Goal: Task Accomplishment & Management: Manage account settings

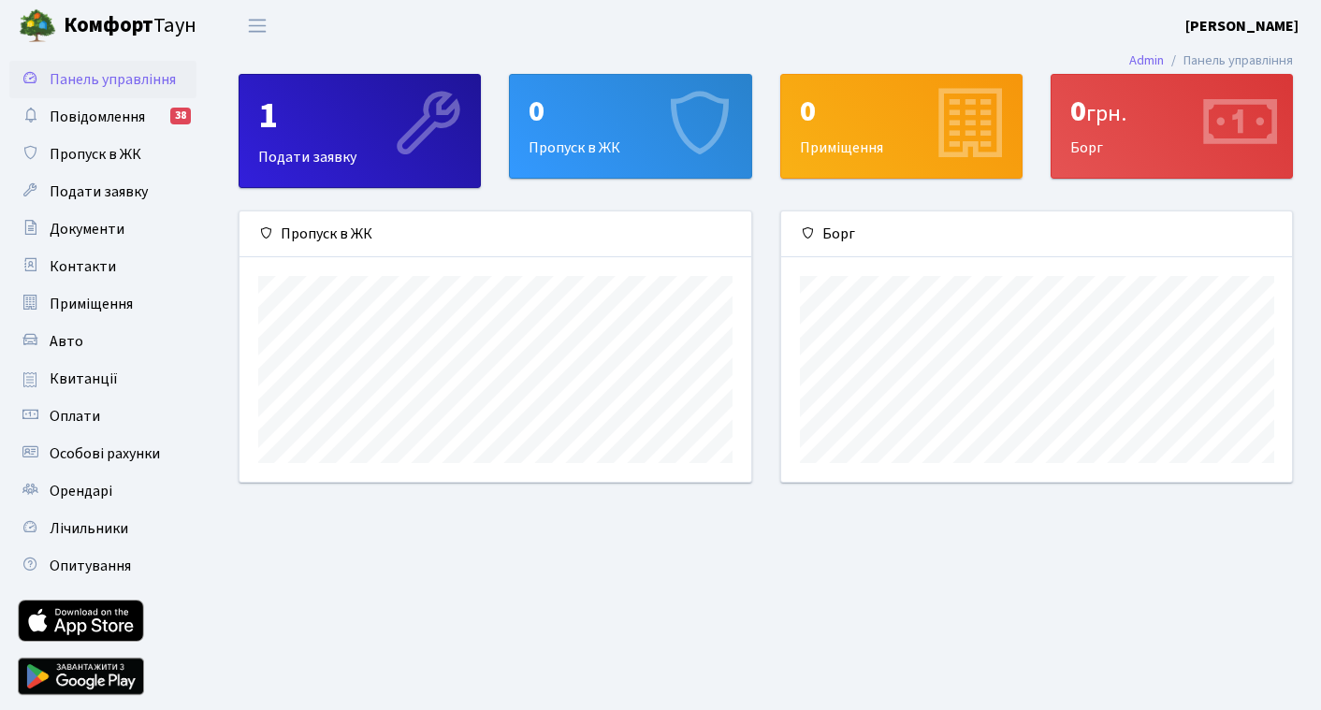
scroll to position [270, 511]
click at [106, 381] on span "Квитанції" at bounding box center [84, 379] width 68 height 21
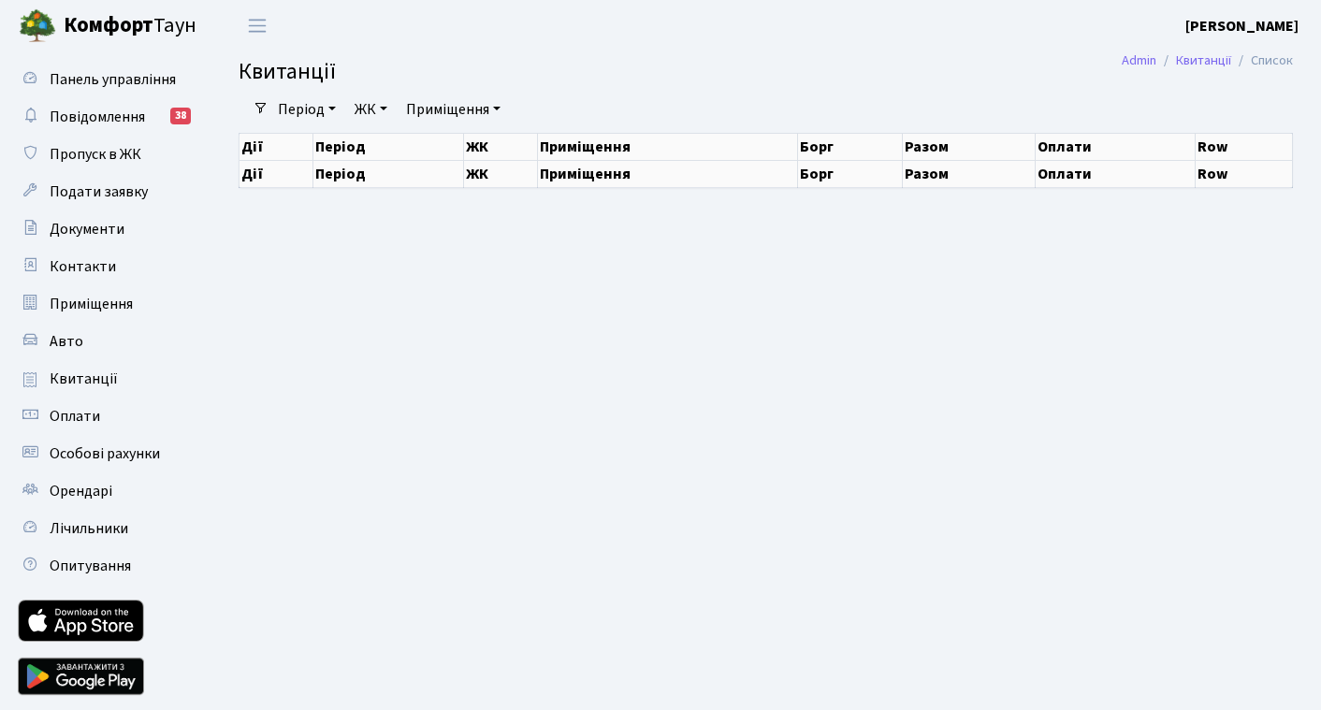
select select "25"
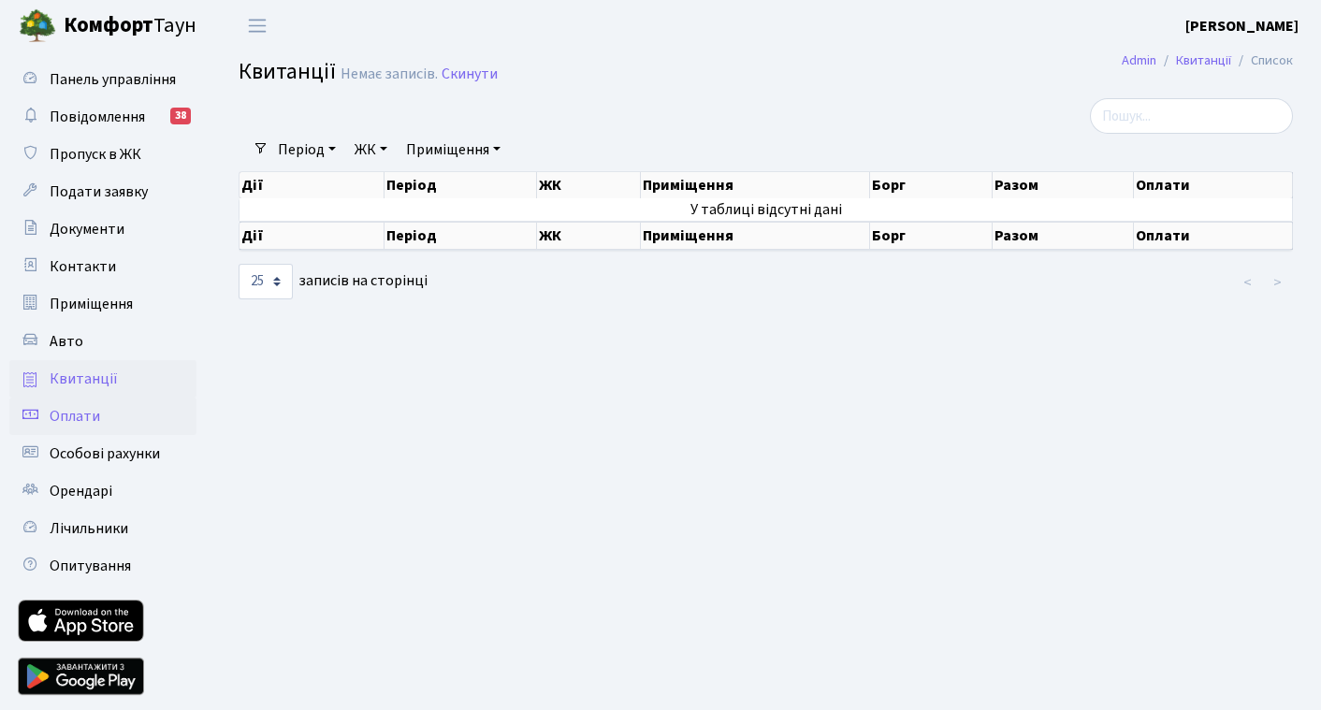
click at [96, 412] on span "Оплати" at bounding box center [75, 416] width 51 height 21
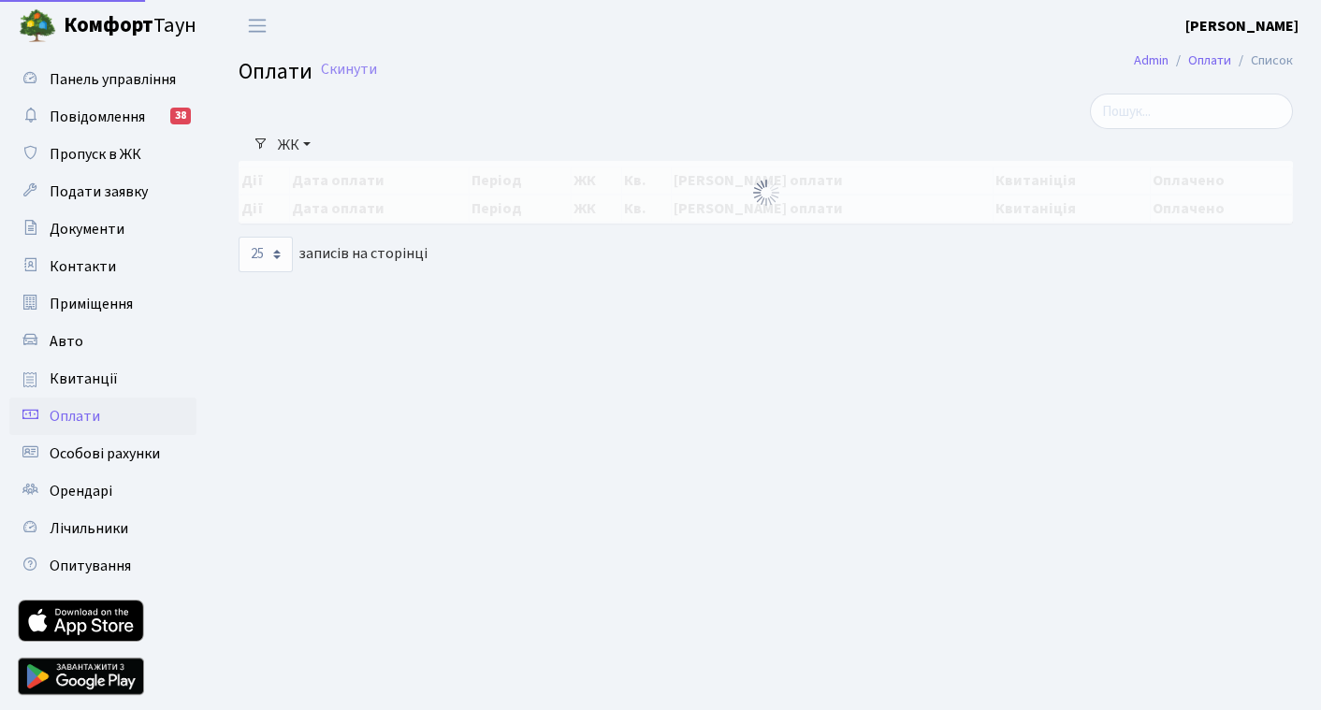
select select "25"
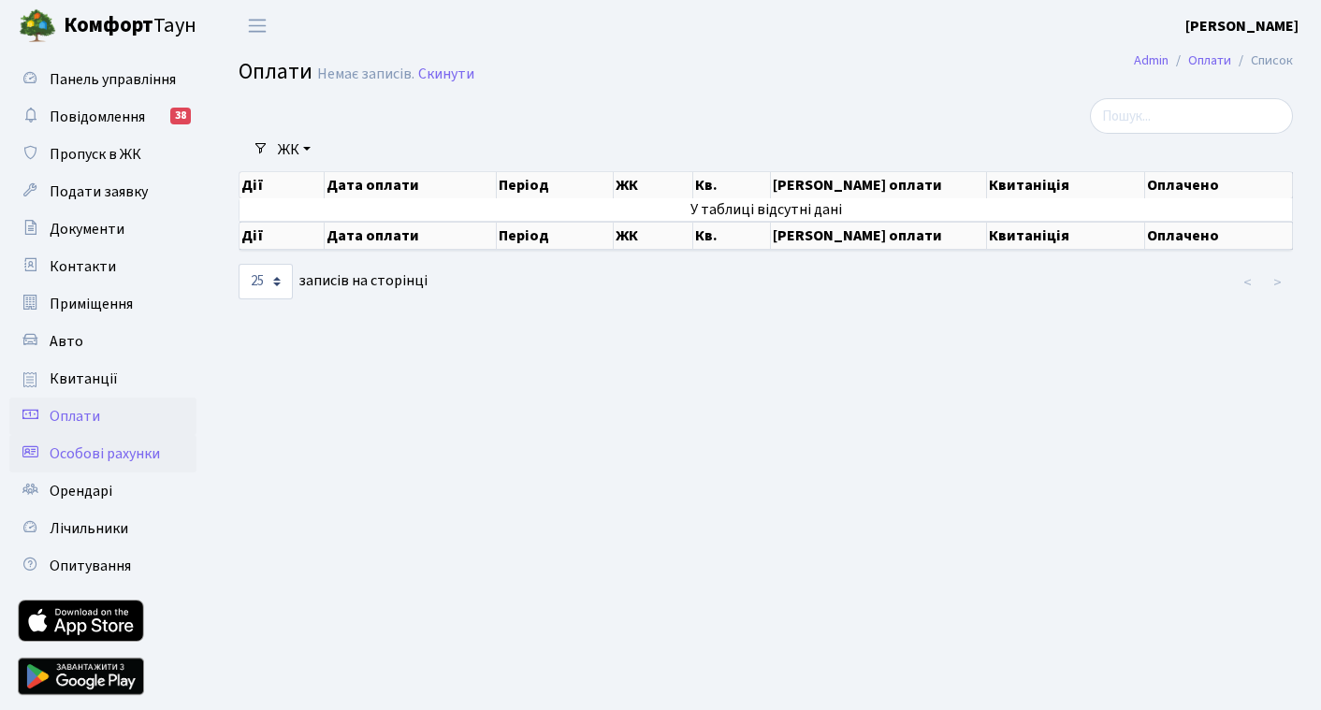
click at [139, 457] on span "Особові рахунки" at bounding box center [105, 454] width 110 height 21
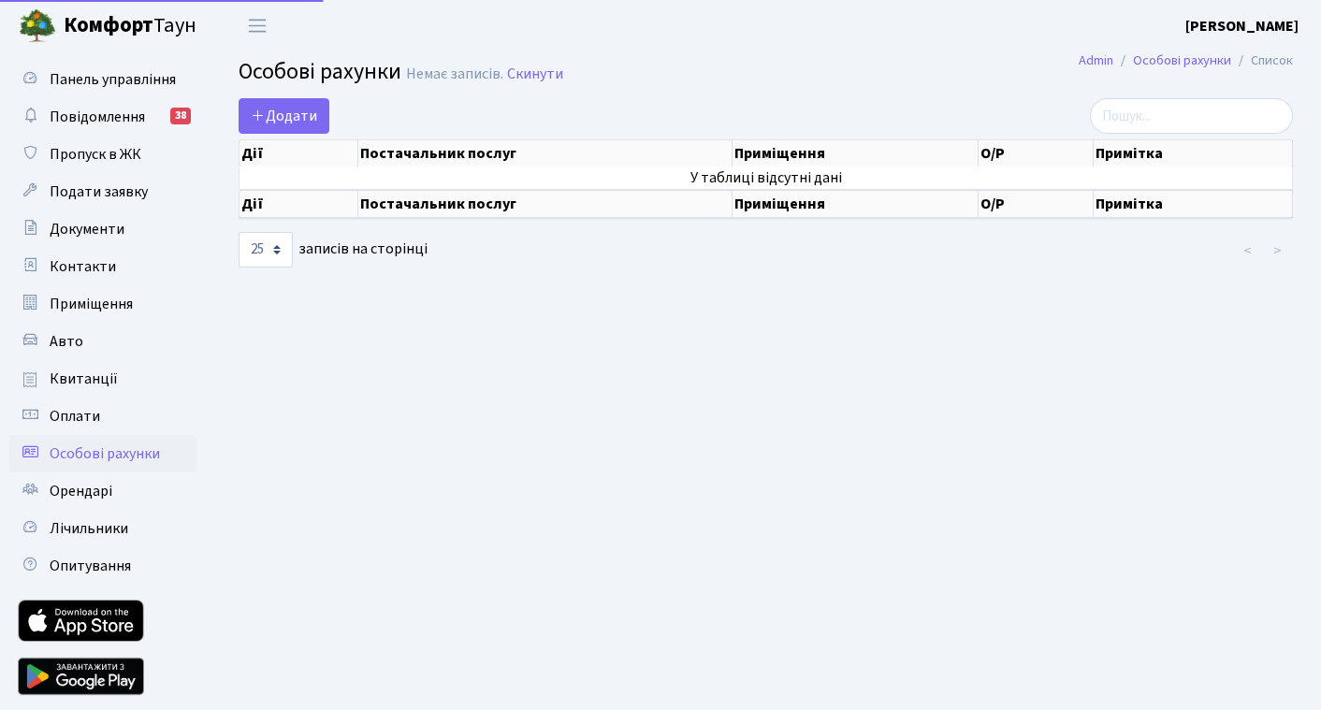
select select "25"
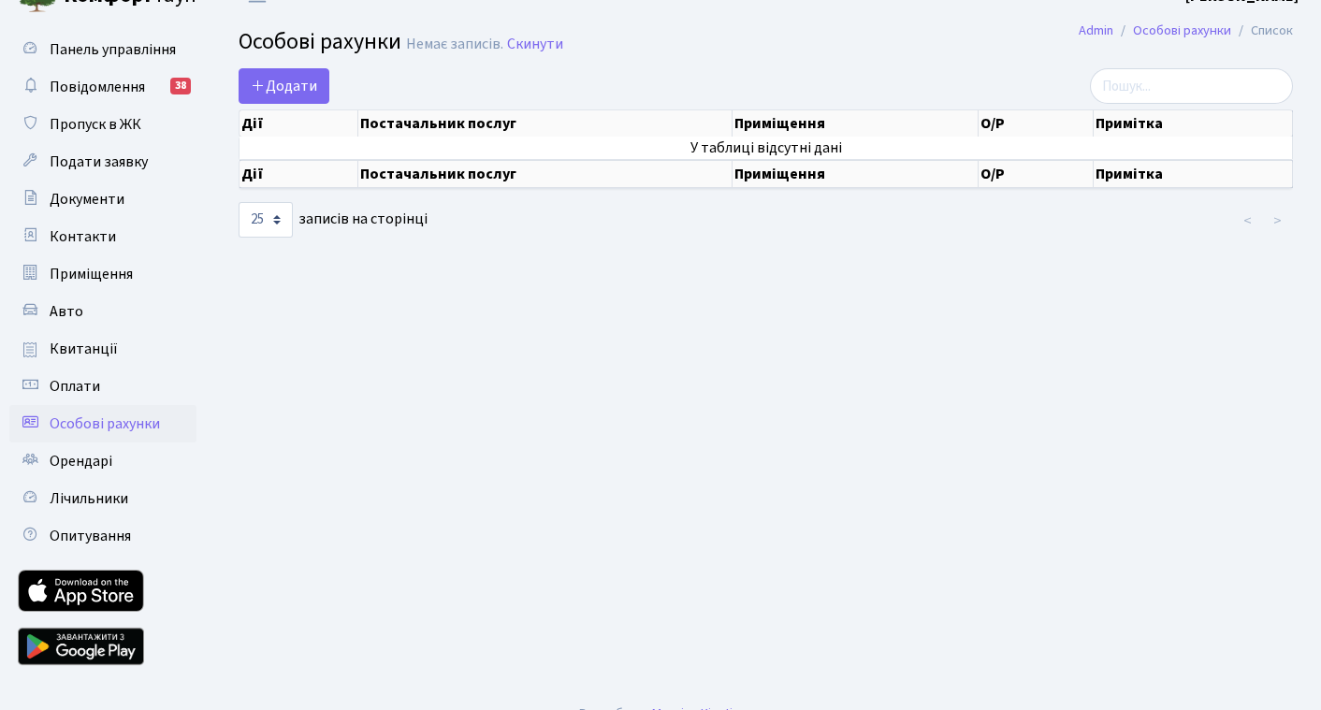
scroll to position [57, 0]
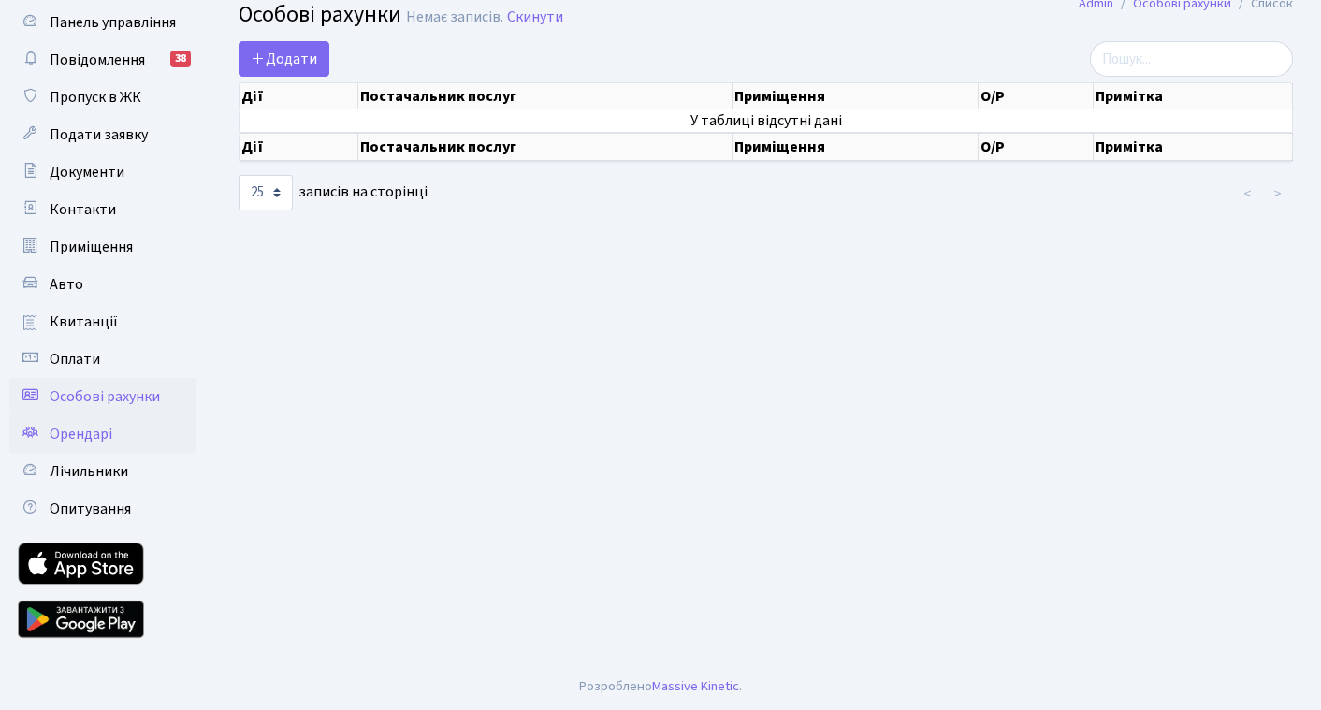
click at [73, 440] on span "Орендарі" at bounding box center [81, 434] width 63 height 21
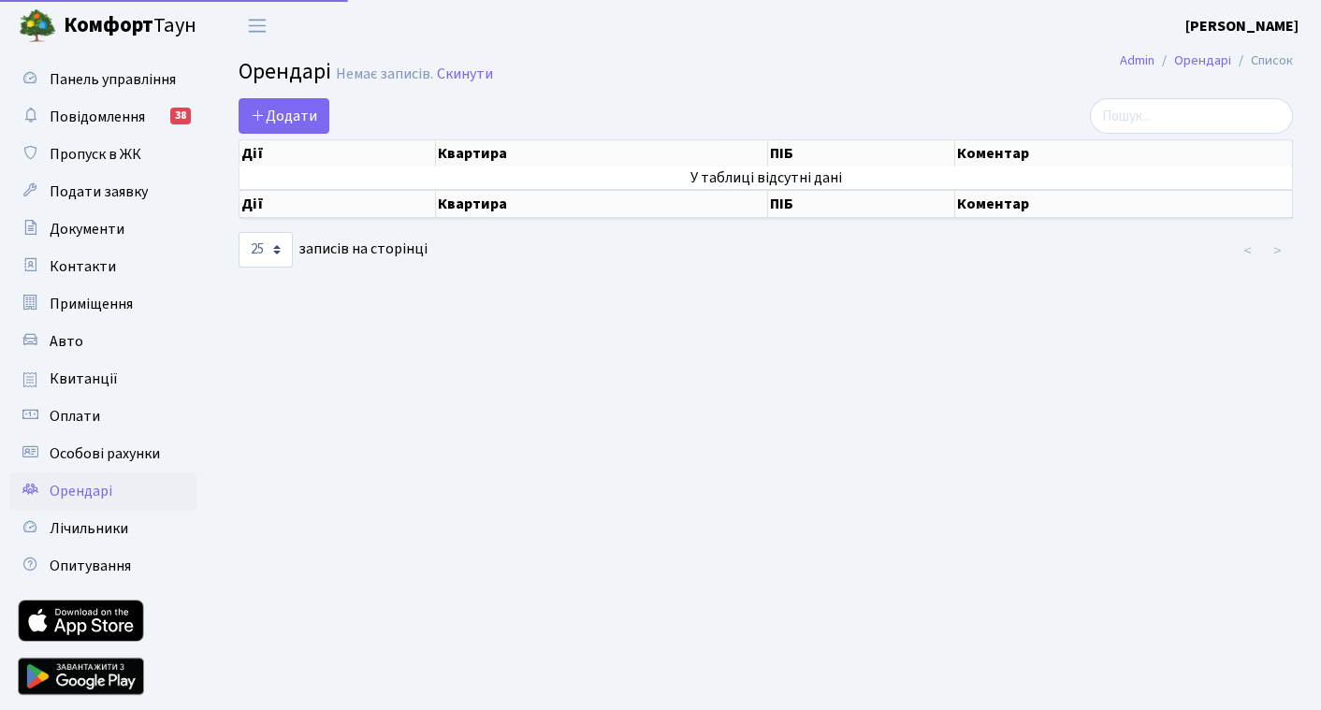
select select "25"
click at [89, 533] on span "Лічильники" at bounding box center [89, 528] width 79 height 21
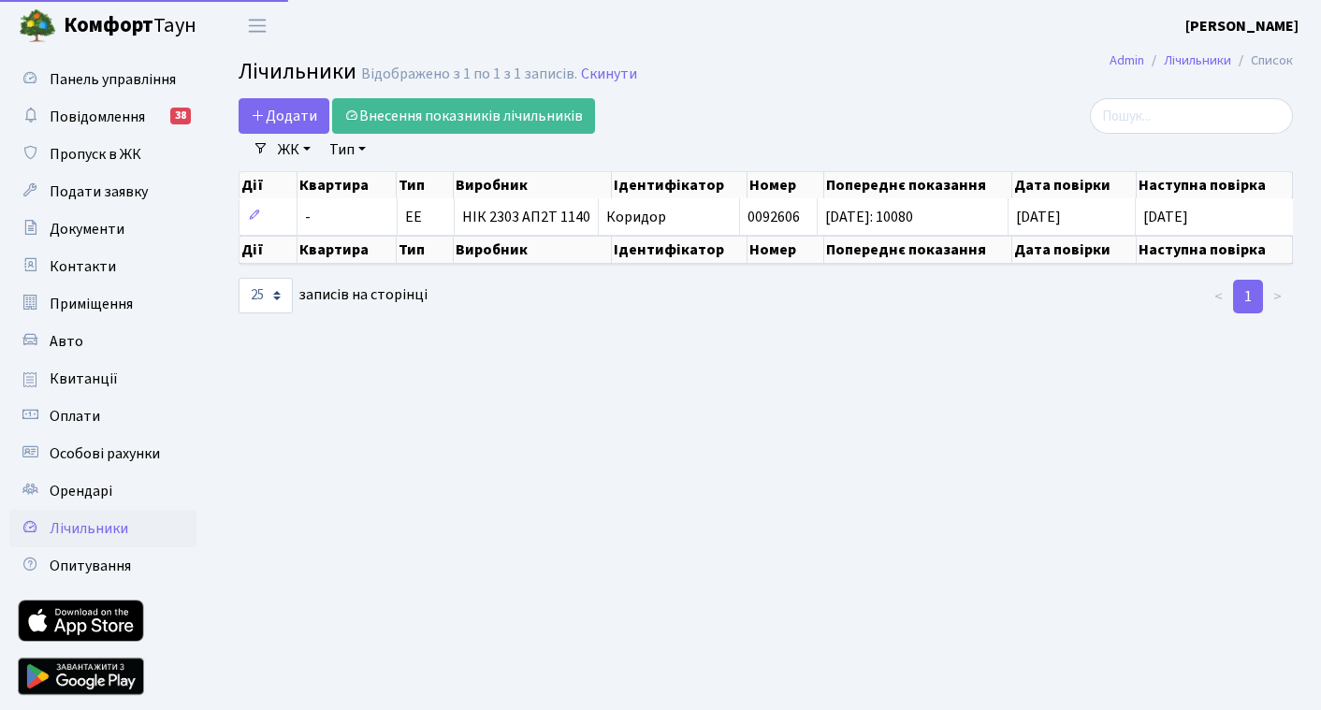
select select "25"
click at [136, 127] on span "Повідомлення" at bounding box center [97, 117] width 95 height 21
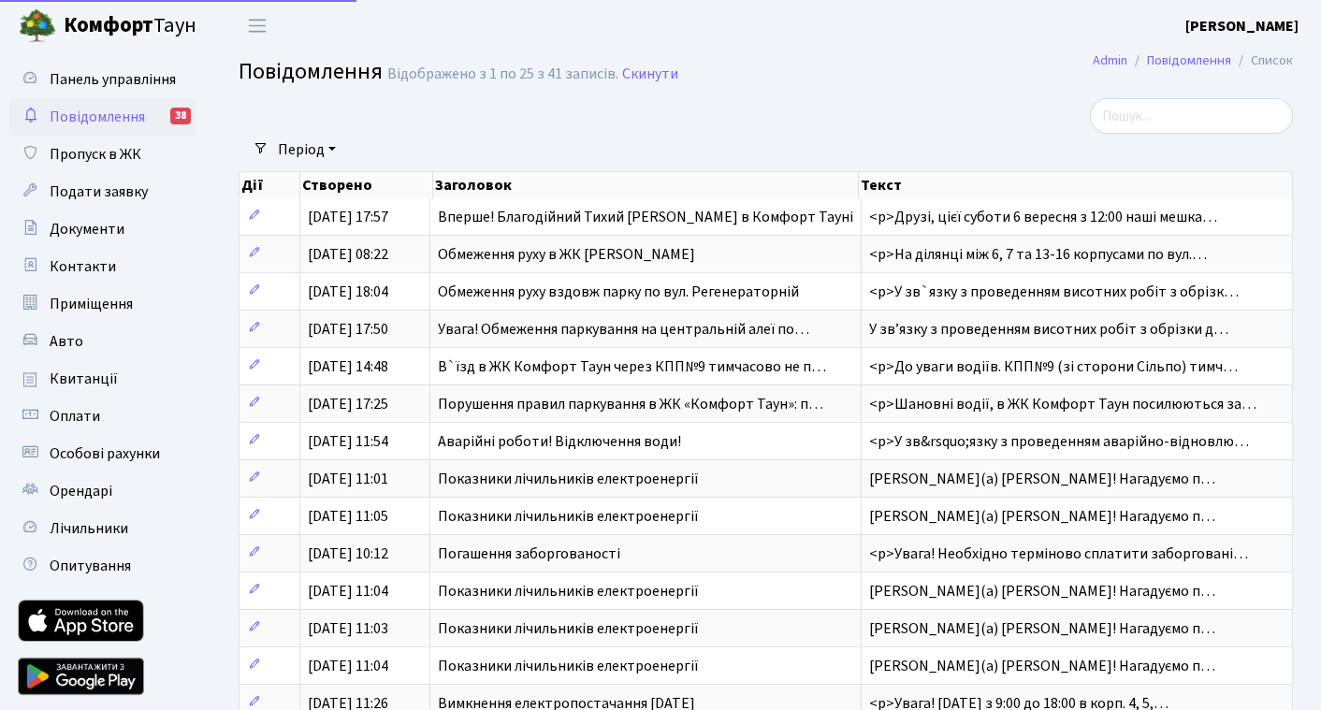
select select "25"
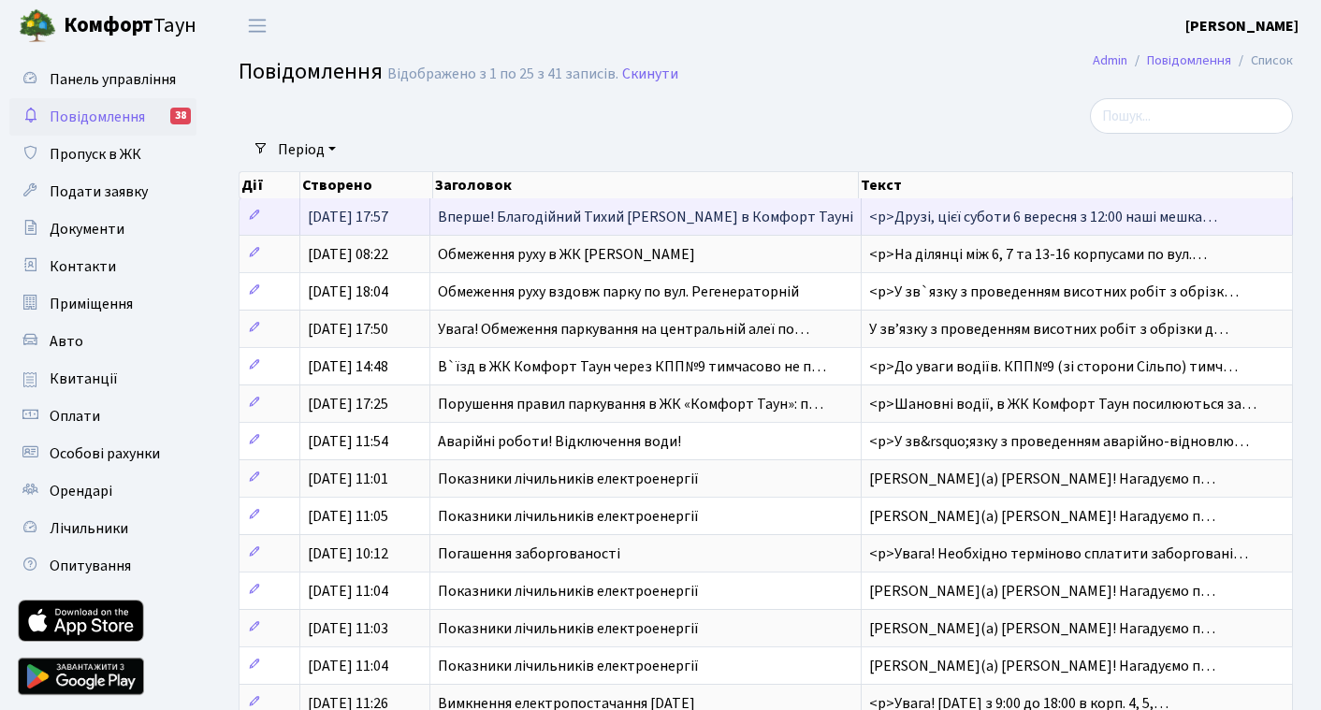
click at [616, 222] on span "Вперше! Благодійний Тихий [PERSON_NAME] в Комфорт Тауні" at bounding box center [645, 217] width 415 height 21
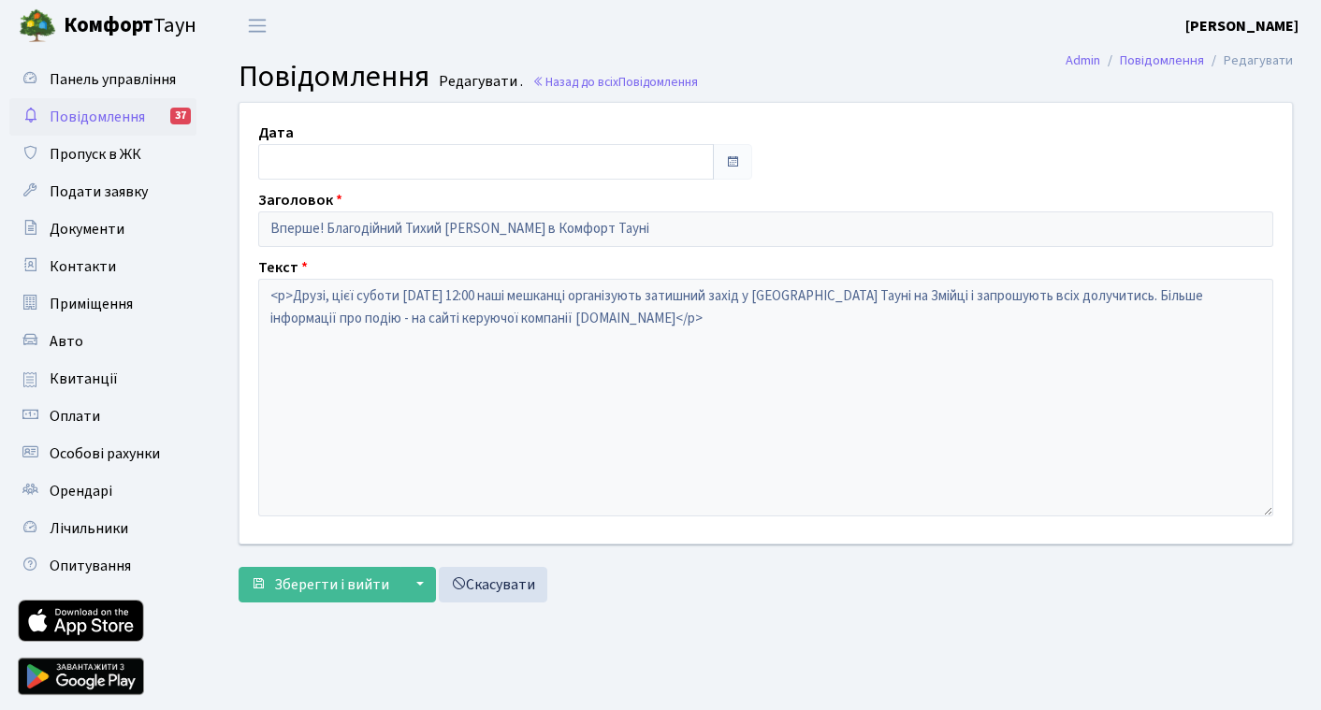
type input "03.09.2025"
click at [103, 80] on span "Панель управління" at bounding box center [113, 79] width 126 height 21
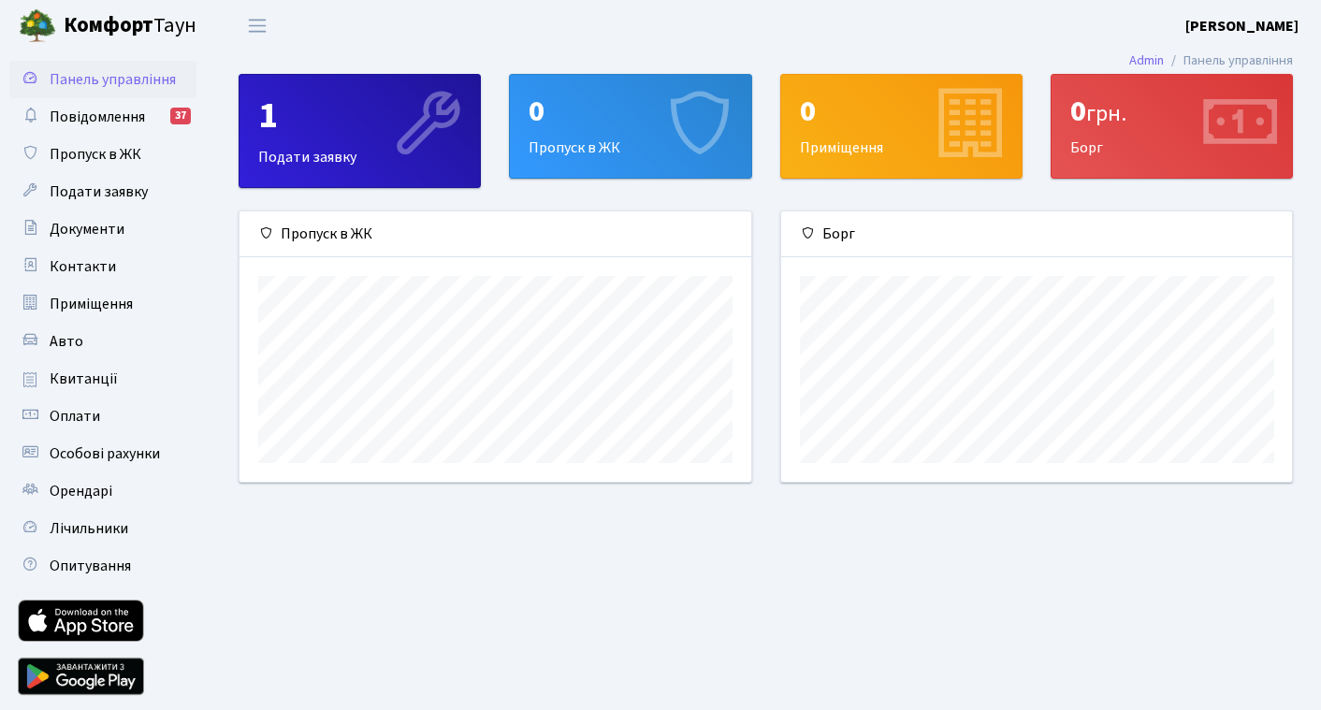
scroll to position [270, 511]
click at [857, 150] on div "0 Приміщення" at bounding box center [901, 126] width 240 height 103
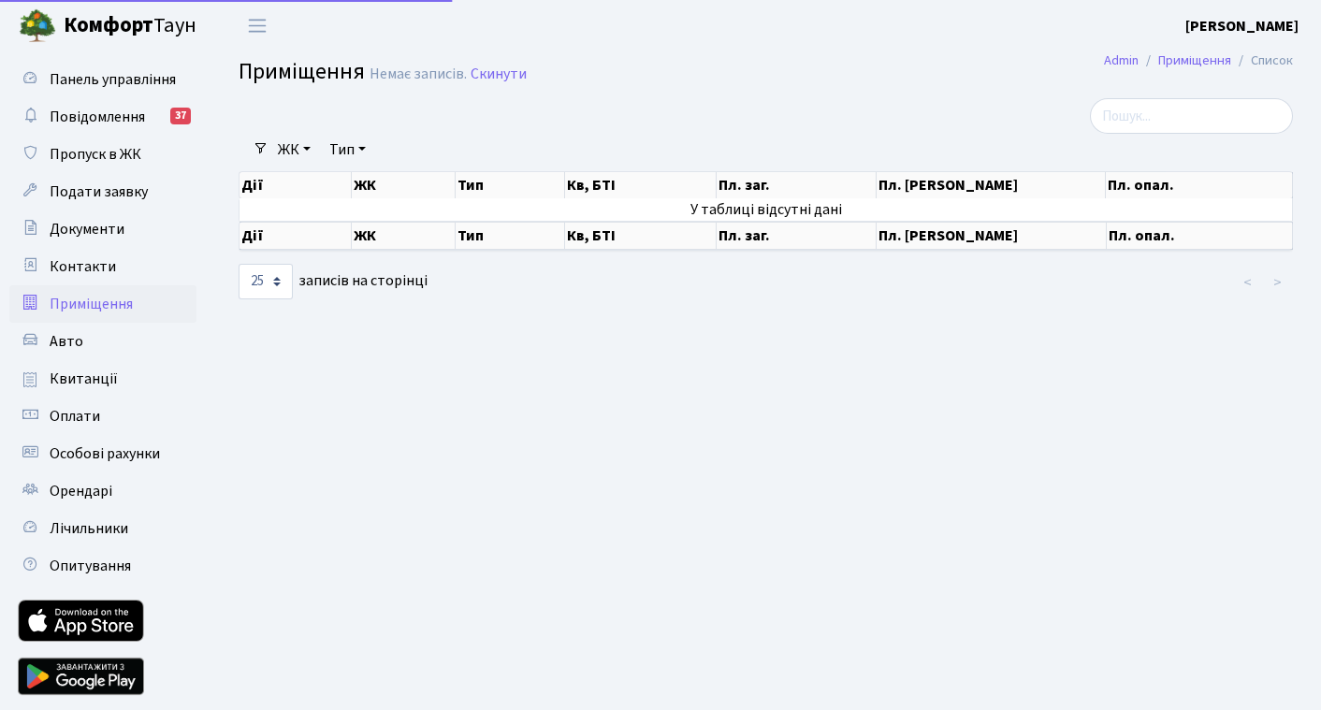
select select "25"
click at [109, 222] on span "Документи" at bounding box center [87, 229] width 75 height 21
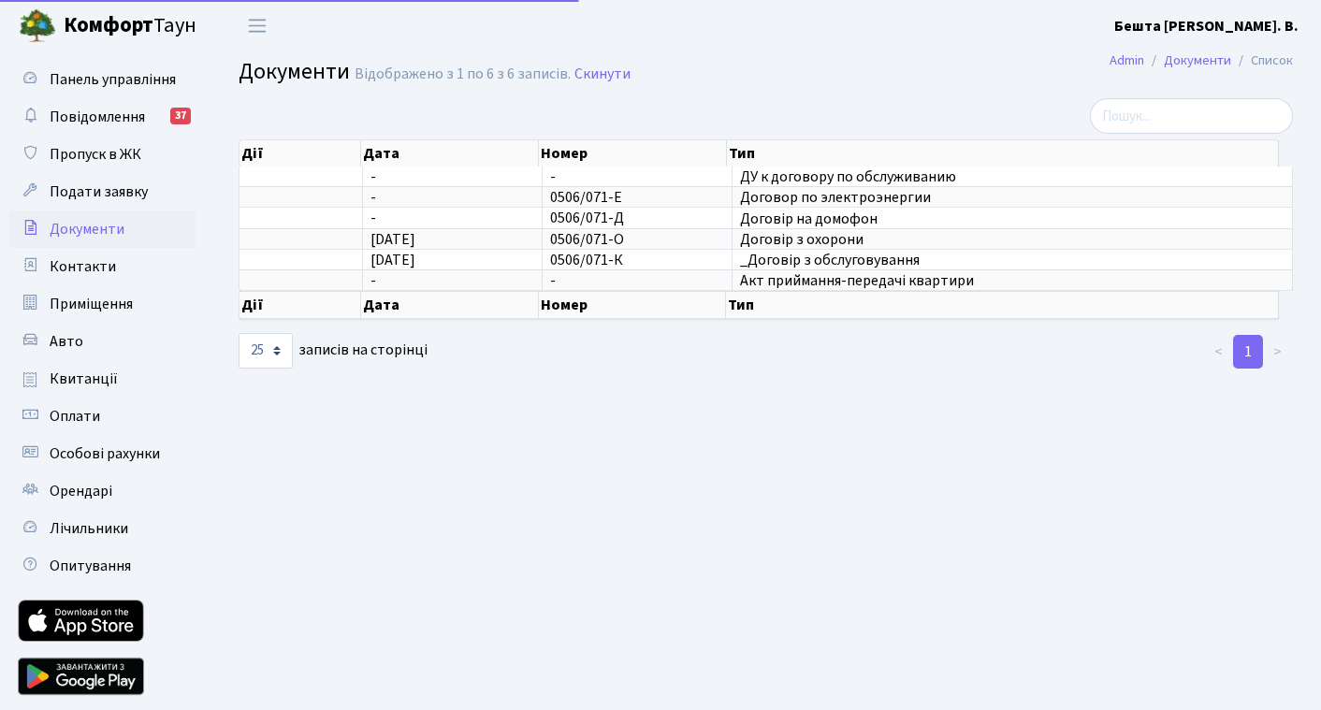
select select "25"
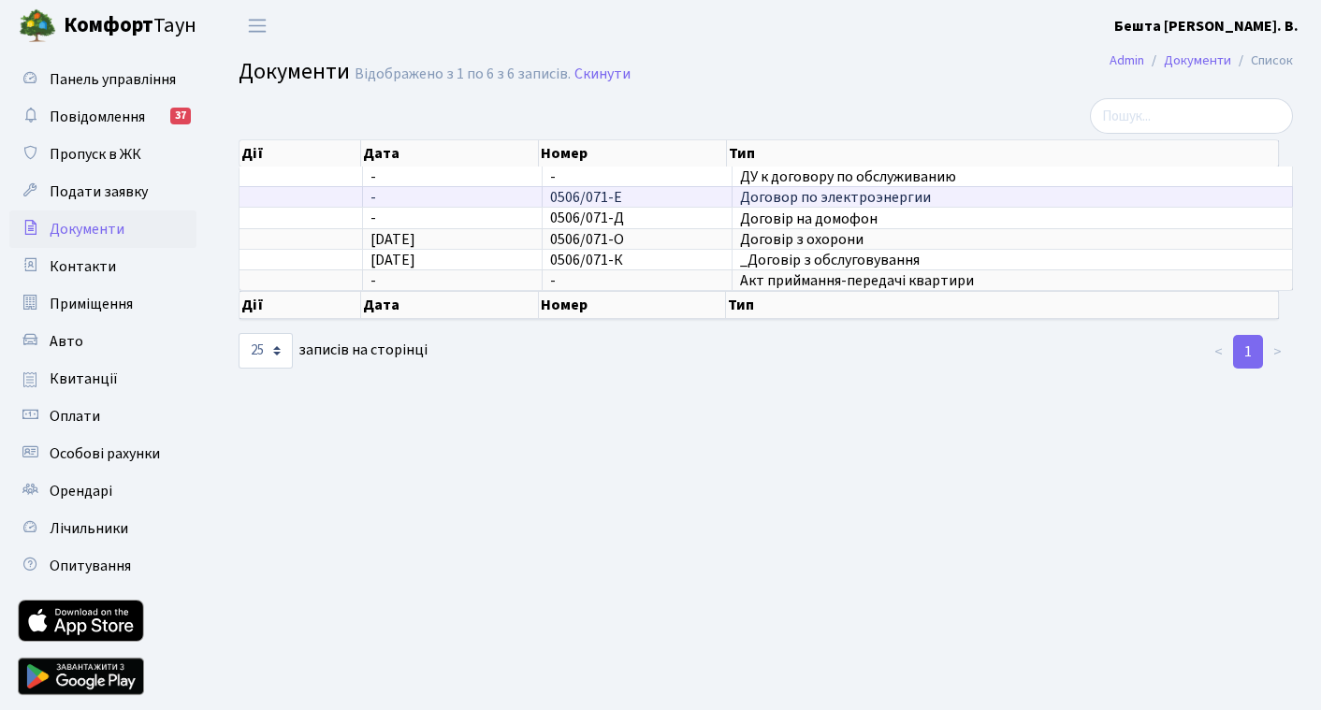
click at [863, 195] on span "Договор по электроэнергии" at bounding box center [1012, 197] width 545 height 15
click at [256, 197] on td at bounding box center [302, 196] width 124 height 21
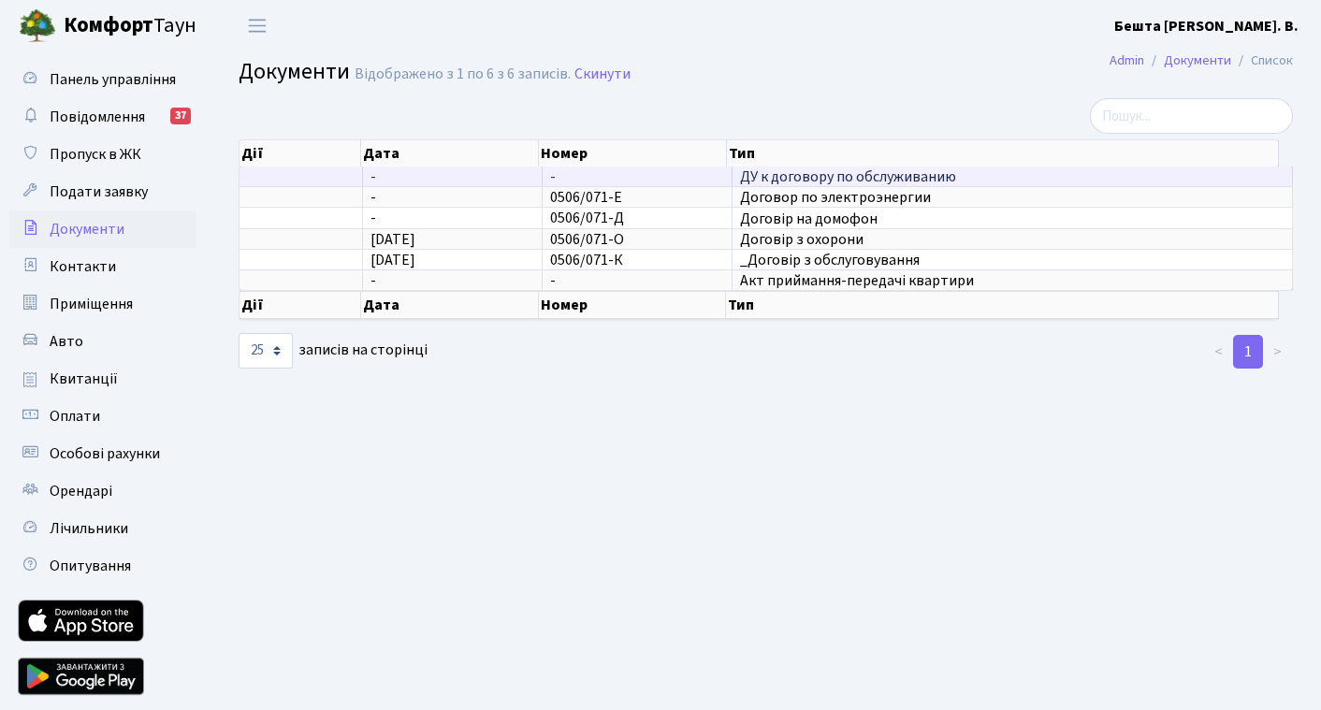
click at [252, 169] on td at bounding box center [302, 177] width 124 height 20
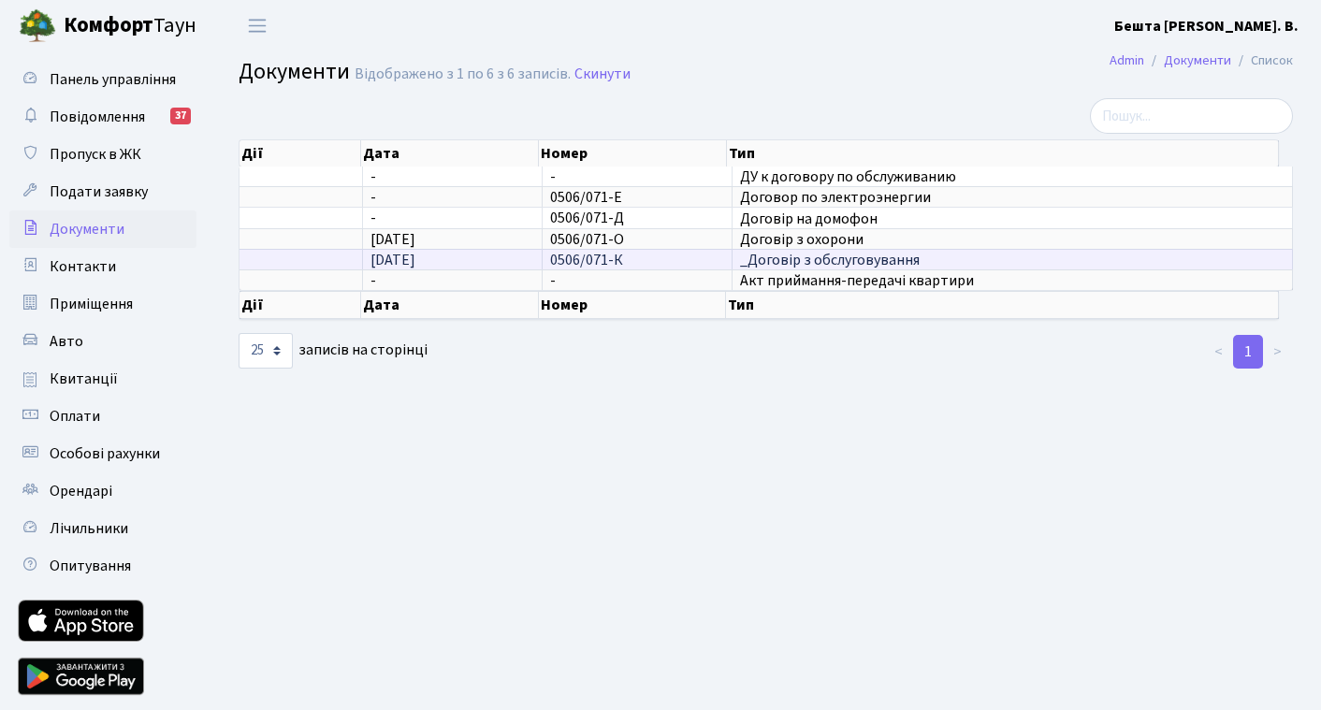
click at [487, 258] on td "10.06.2016" at bounding box center [453, 259] width 180 height 21
click at [611, 264] on span "0506/071-К" at bounding box center [586, 260] width 73 height 21
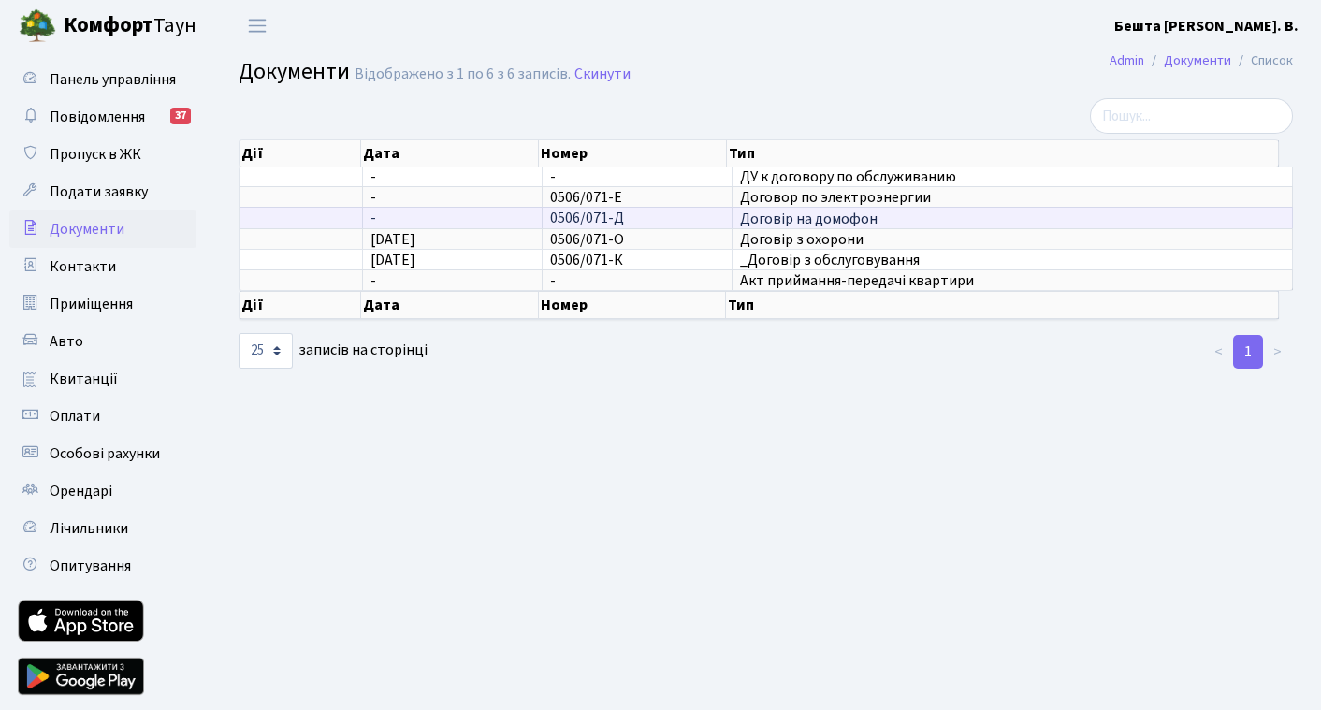
drag, startPoint x: 626, startPoint y: 215, endPoint x: 631, endPoint y: 179, distance: 36.8
click at [627, 214] on td "0506/071-Д" at bounding box center [638, 217] width 190 height 21
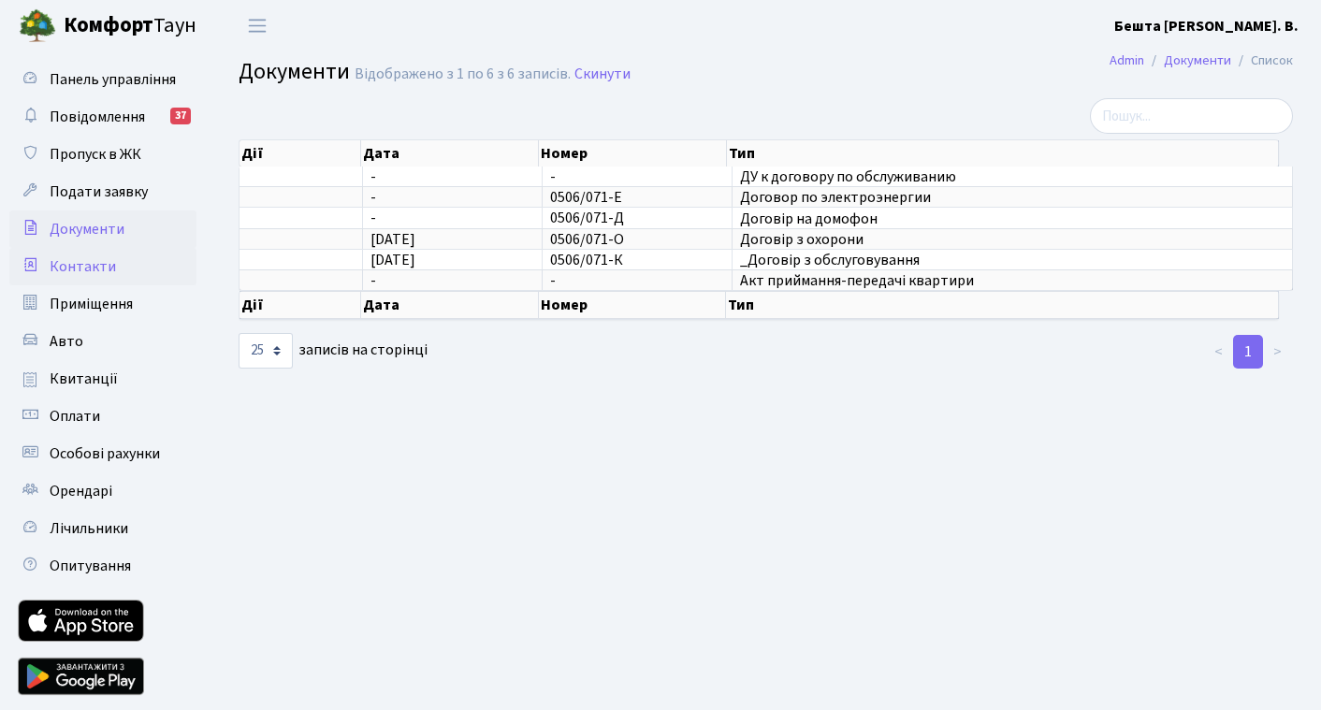
click at [100, 271] on span "Контакти" at bounding box center [83, 266] width 66 height 21
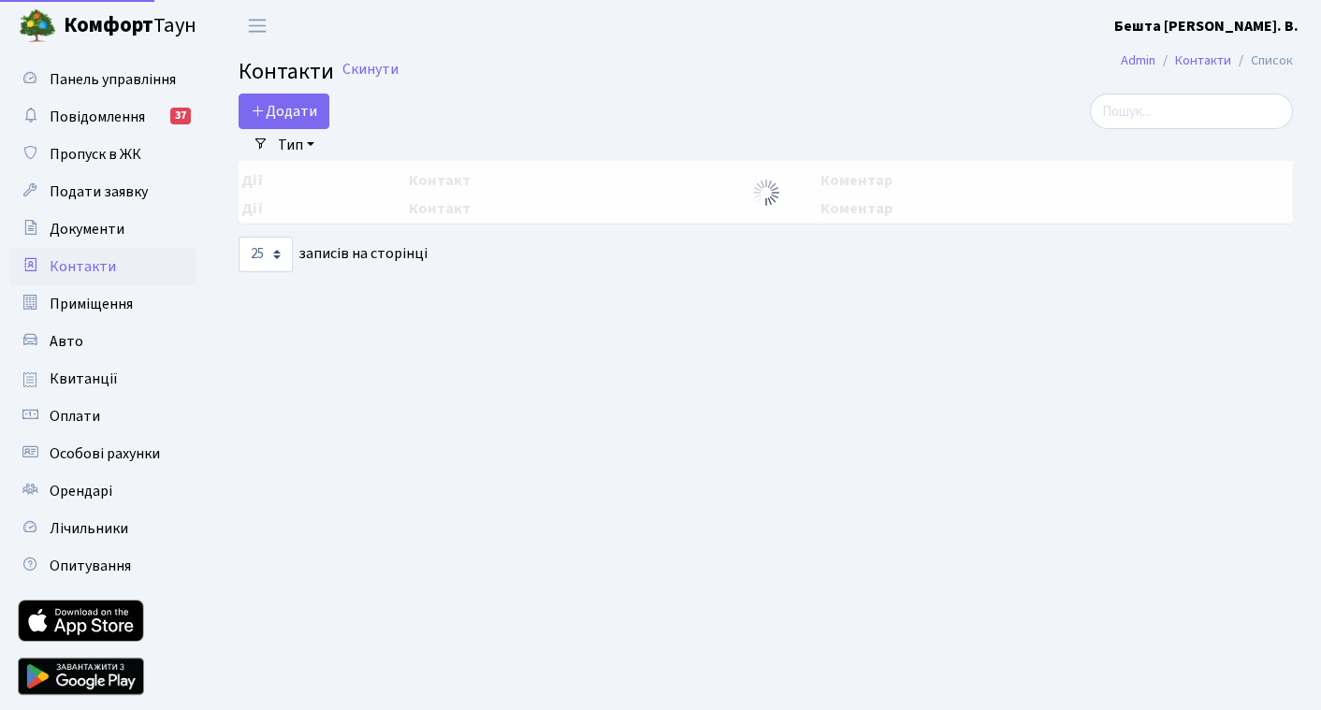
select select "25"
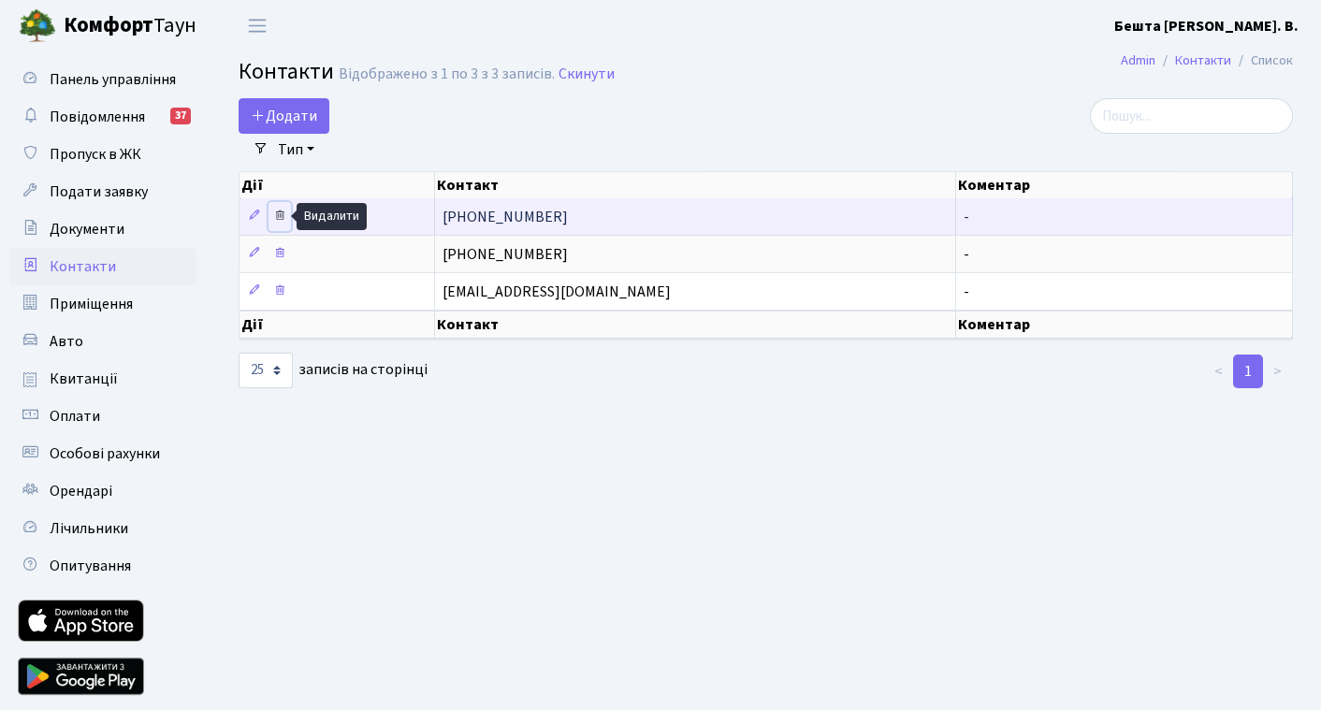
click at [281, 217] on icon at bounding box center [279, 215] width 13 height 13
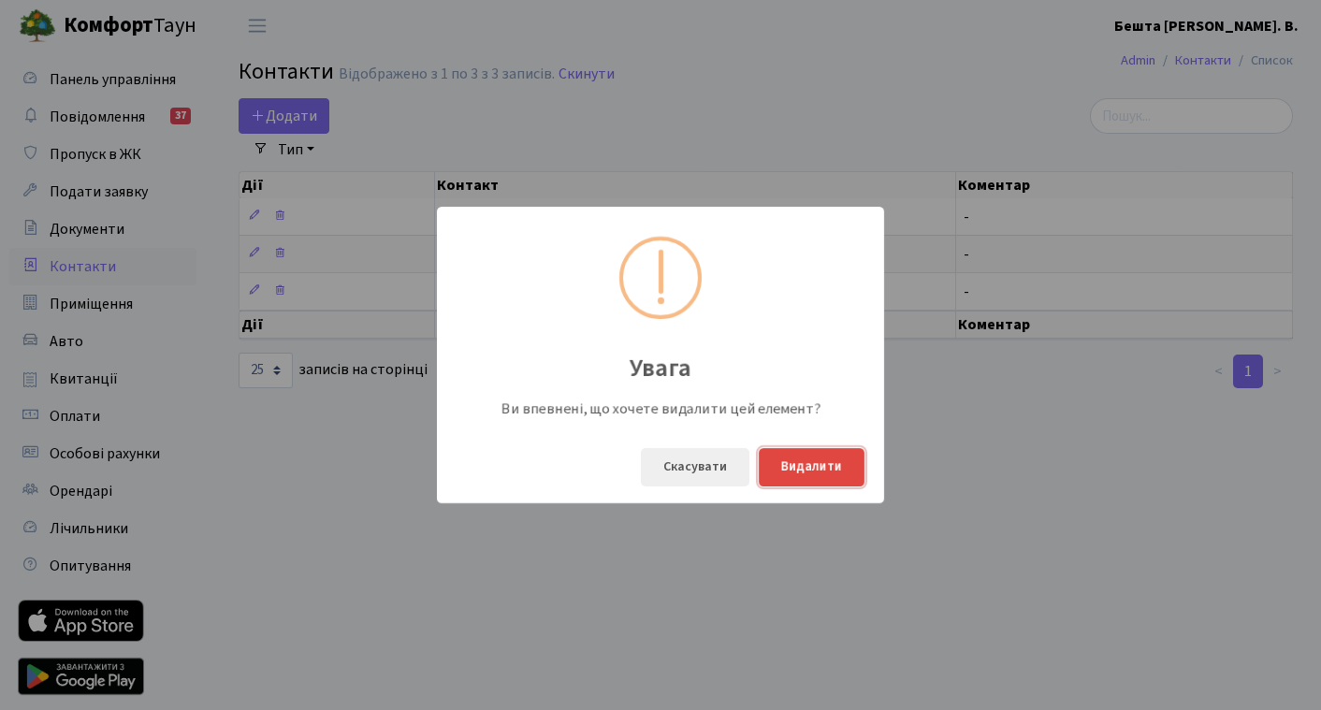
click at [836, 470] on button "Видалити" at bounding box center [812, 467] width 106 height 38
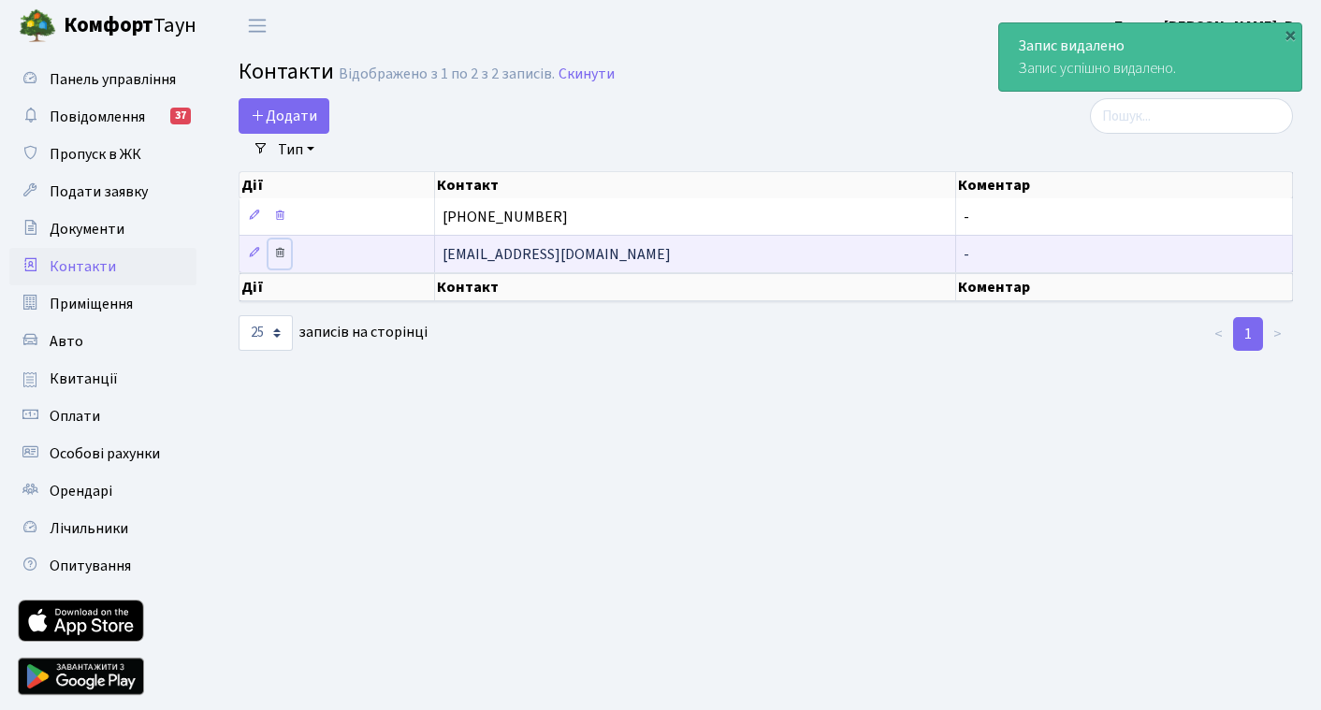
click at [276, 254] on icon at bounding box center [279, 252] width 13 height 13
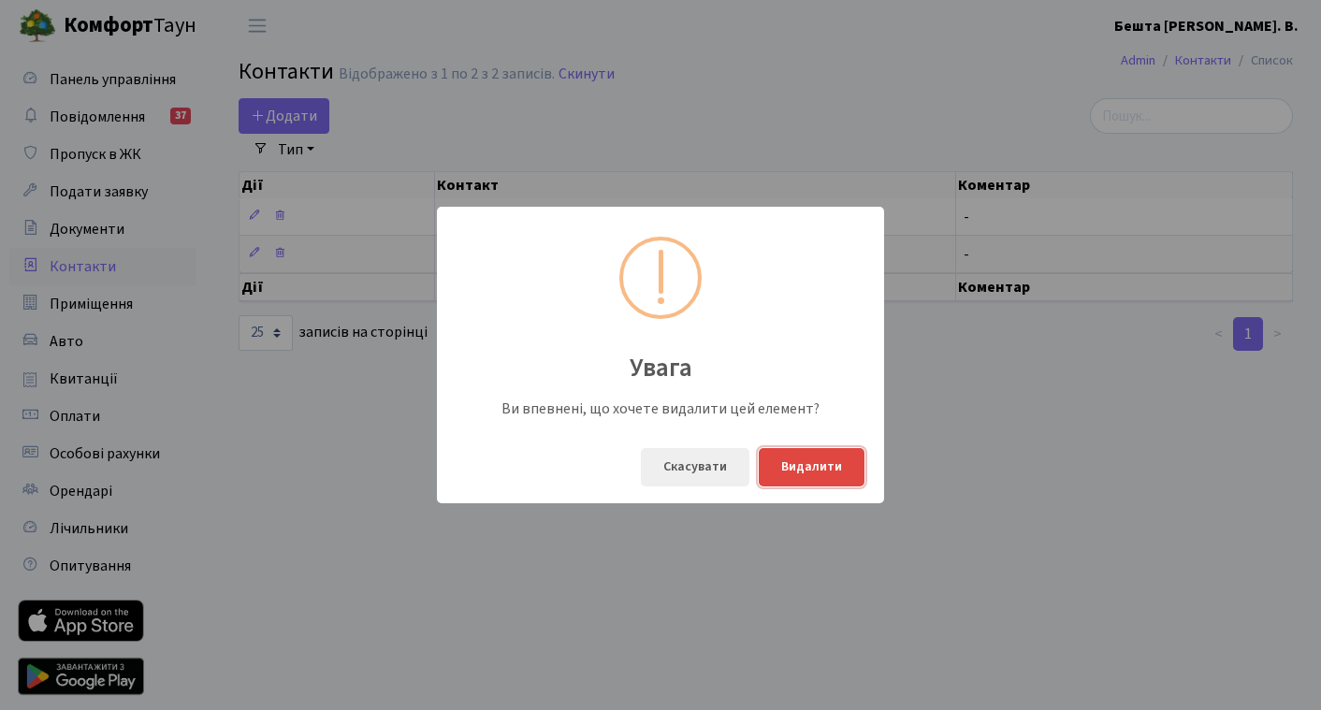
click at [827, 480] on button "Видалити" at bounding box center [812, 467] width 106 height 38
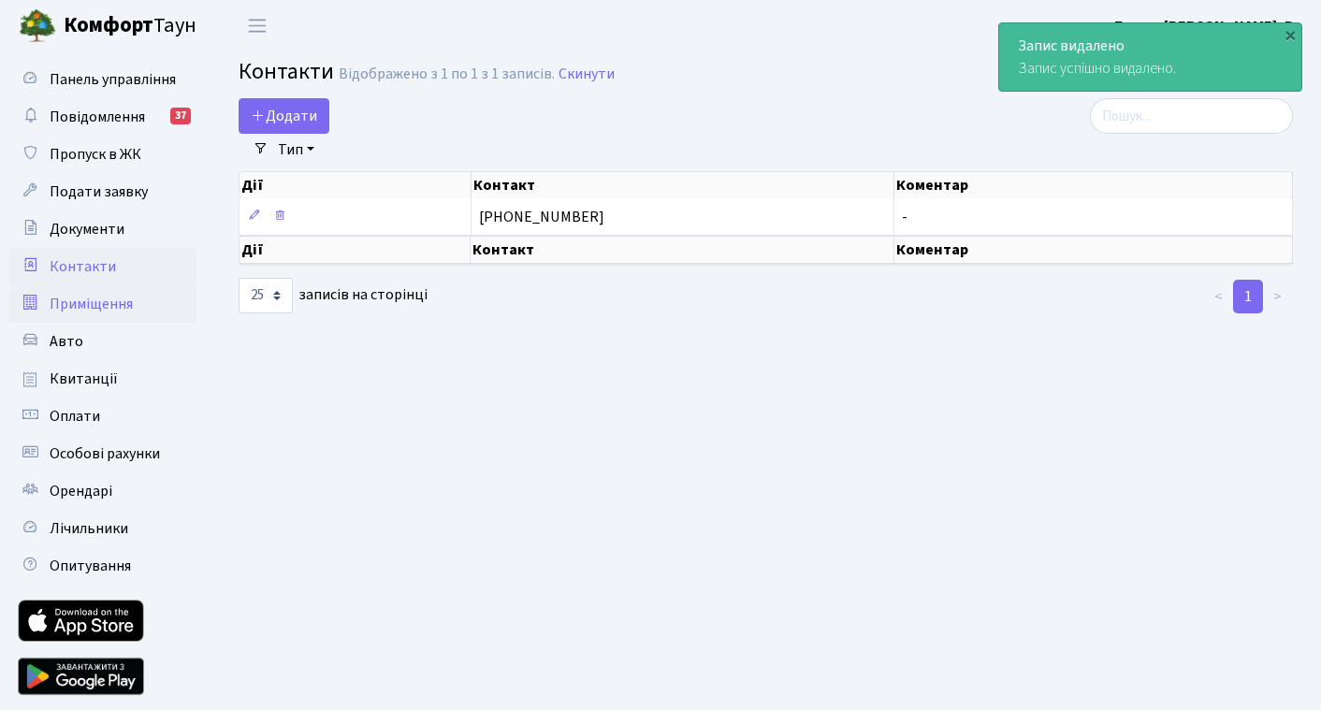
click at [120, 304] on span "Приміщення" at bounding box center [91, 304] width 83 height 21
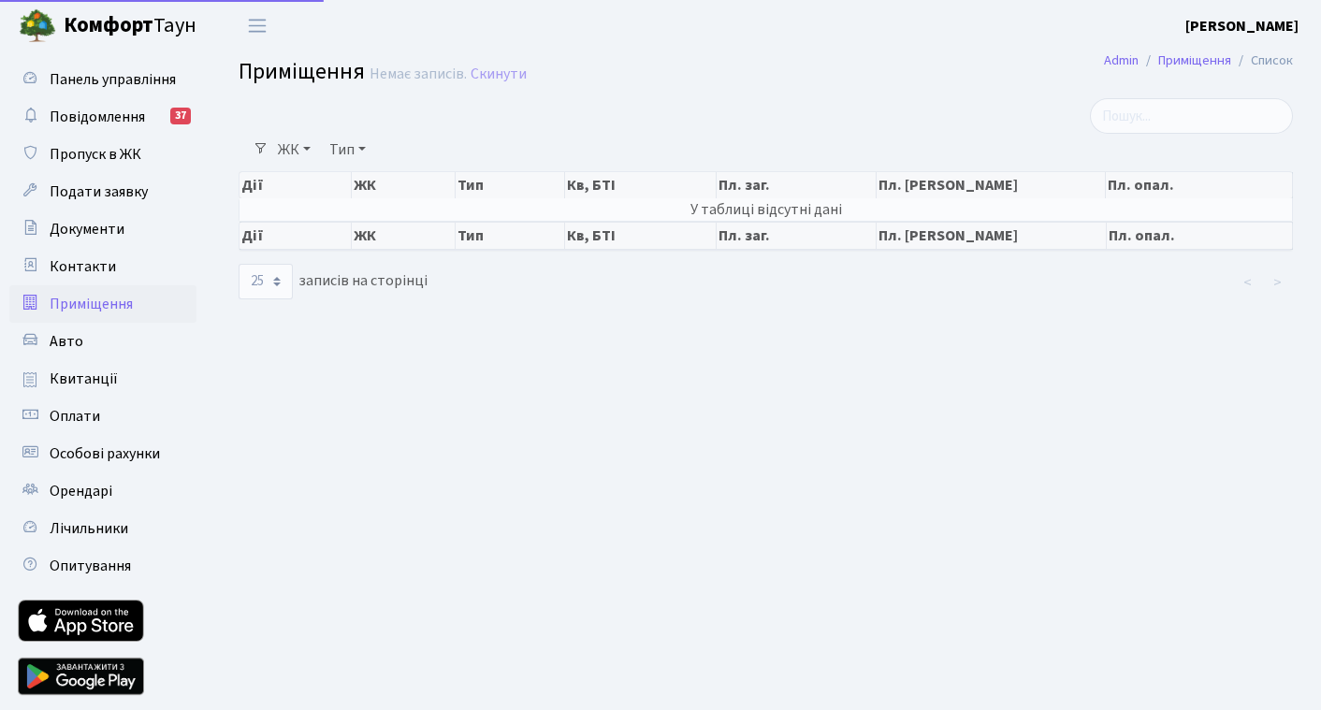
select select "25"
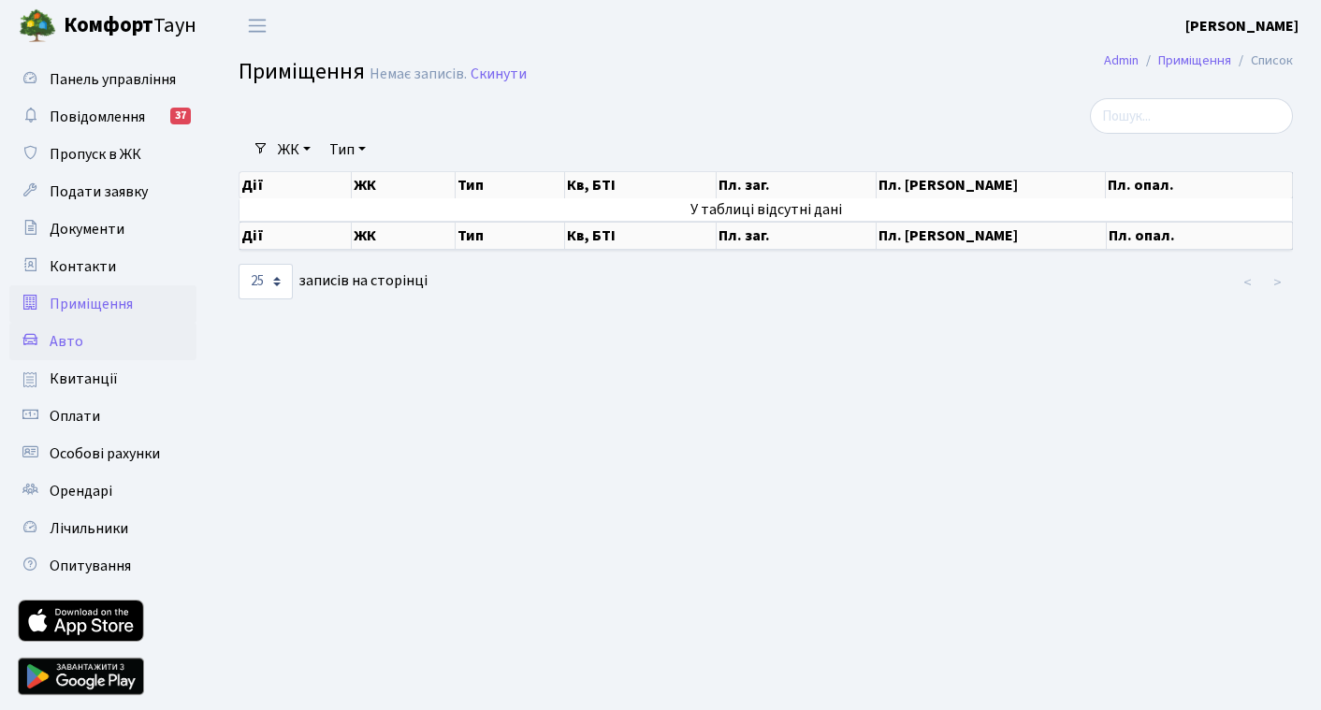
click at [85, 329] on link "Авто" at bounding box center [102, 341] width 187 height 37
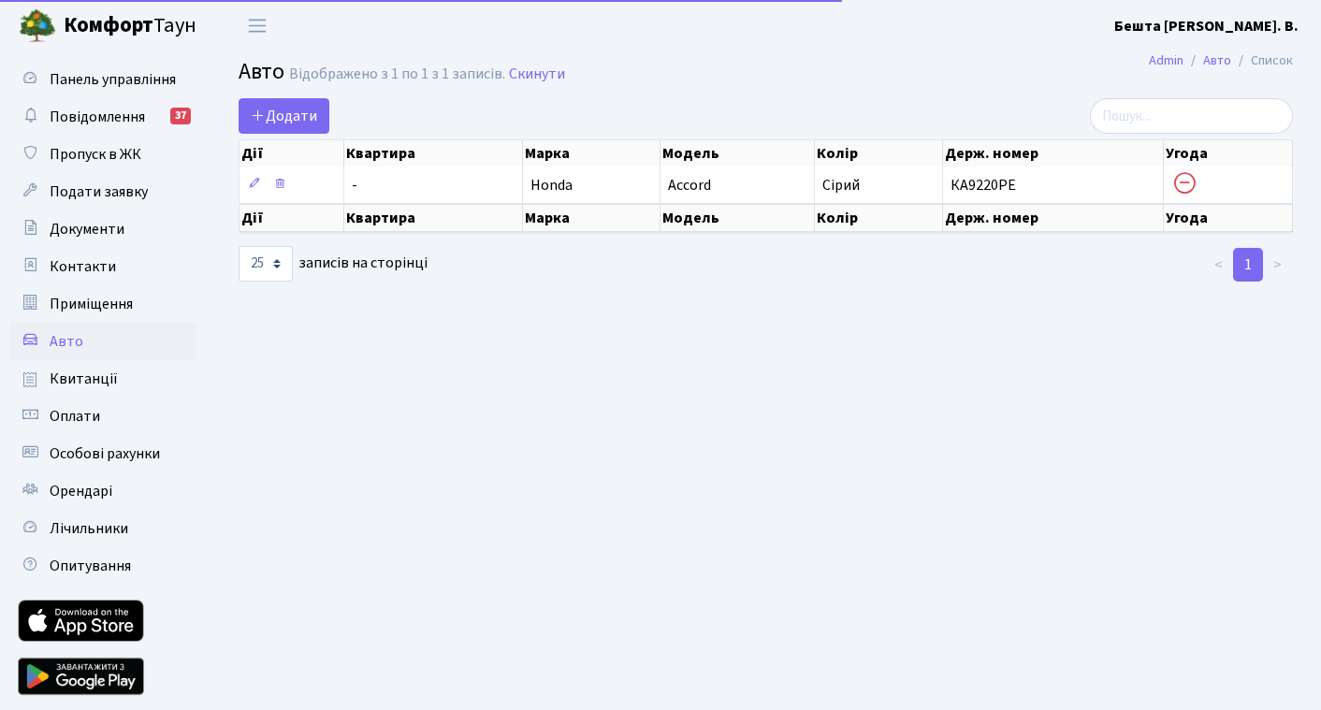
select select "25"
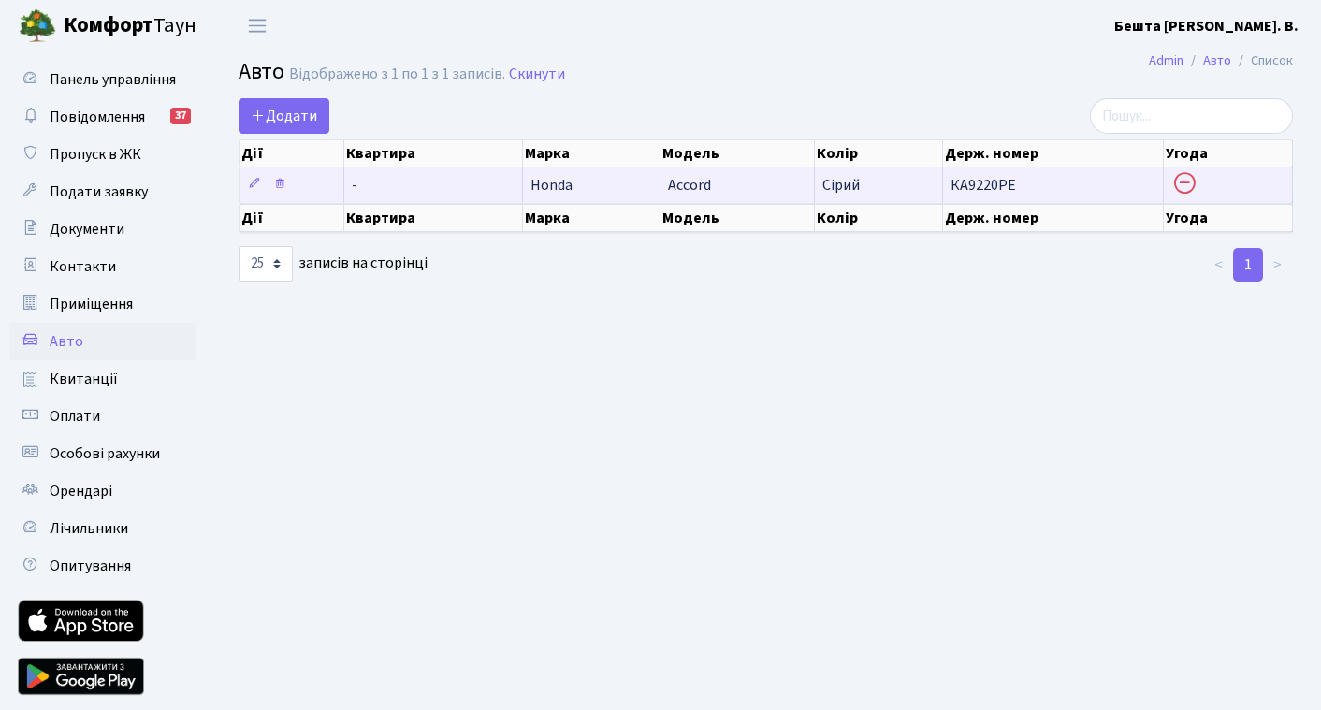
click at [1187, 183] on icon at bounding box center [1184, 183] width 26 height 26
click at [1129, 186] on td "КА9220РЕ" at bounding box center [1053, 185] width 221 height 36
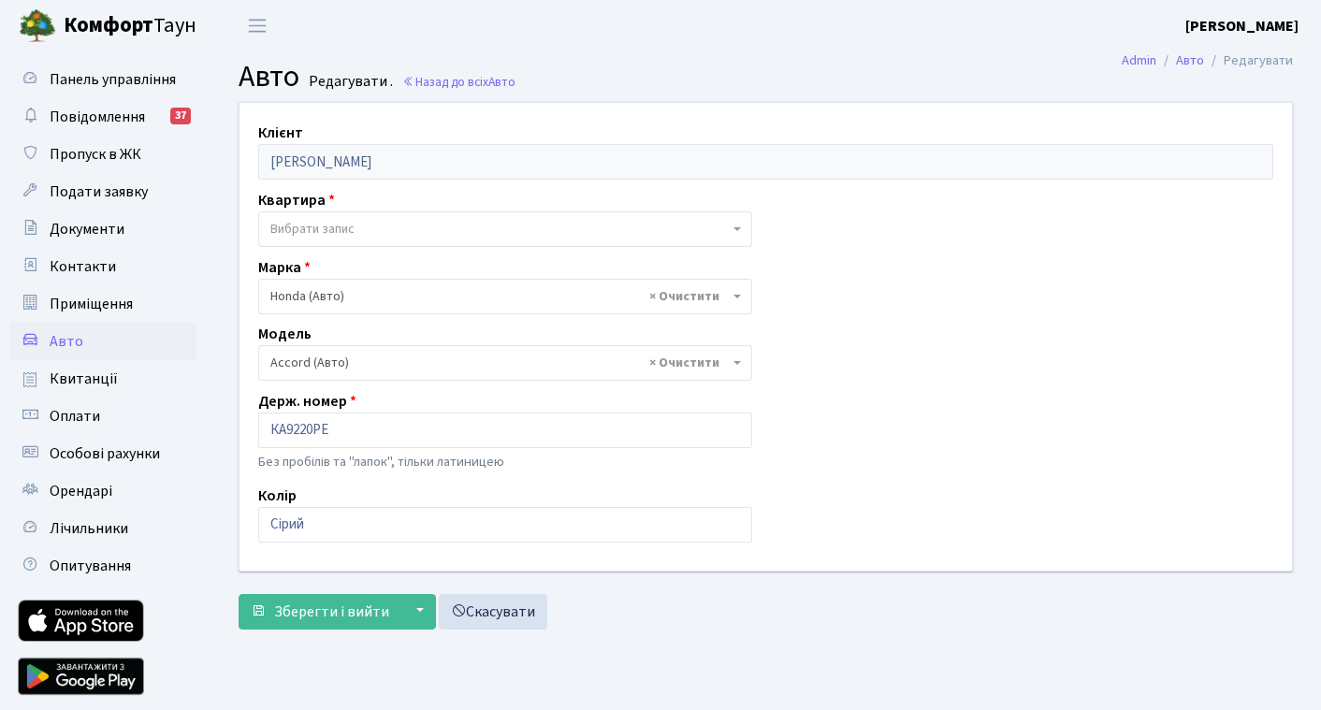
select select "885"
click at [117, 384] on link "Квитанції" at bounding box center [102, 378] width 187 height 37
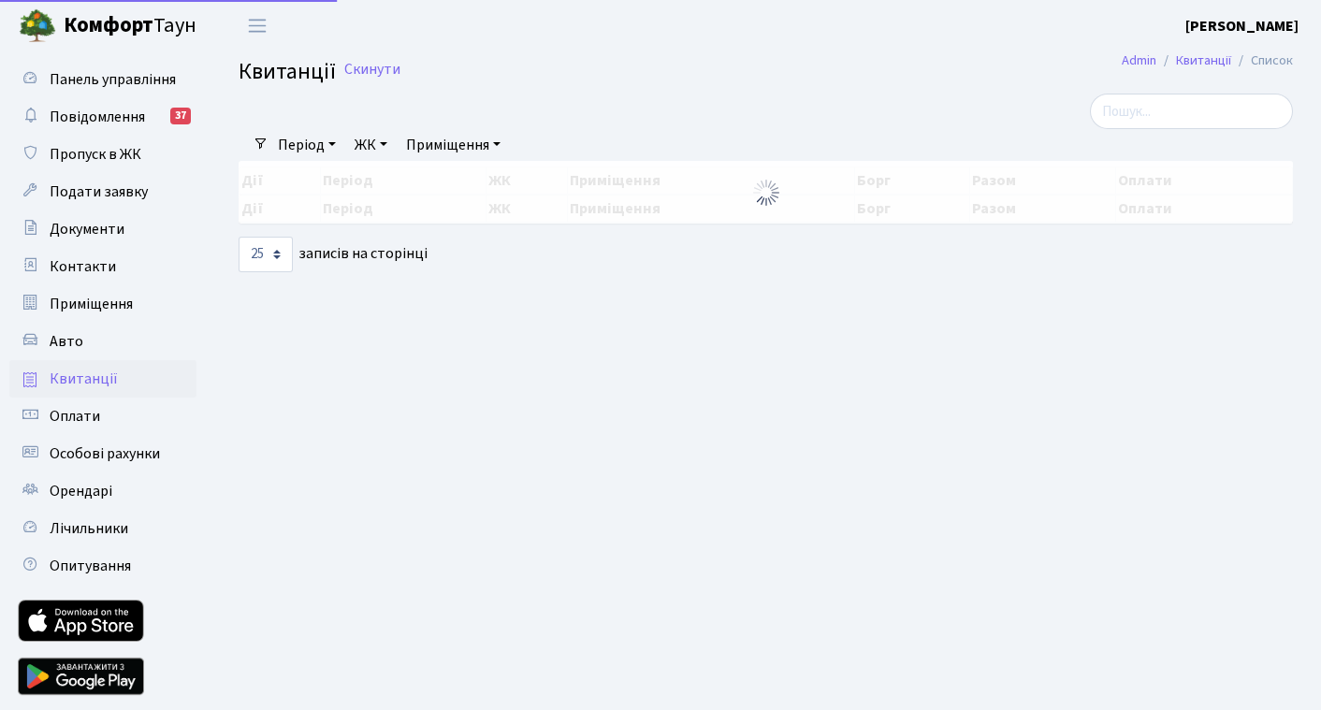
select select "25"
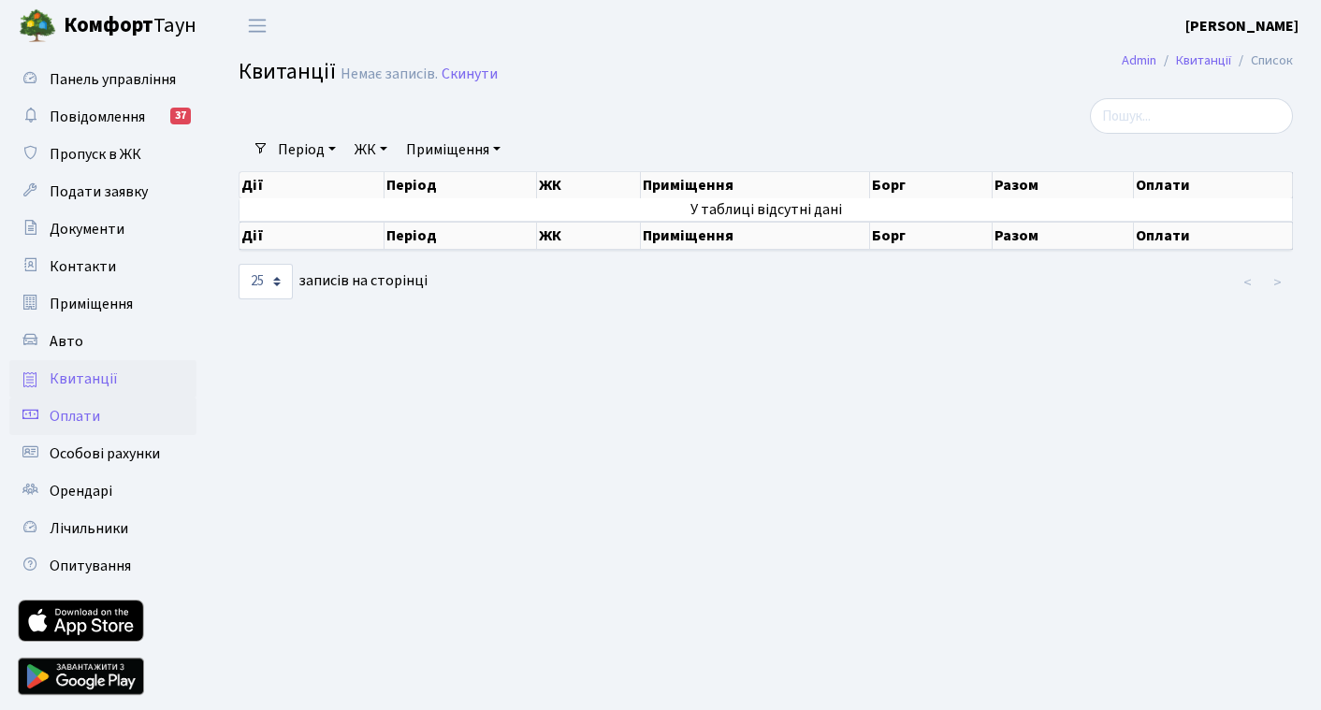
click at [95, 411] on span "Оплати" at bounding box center [75, 416] width 51 height 21
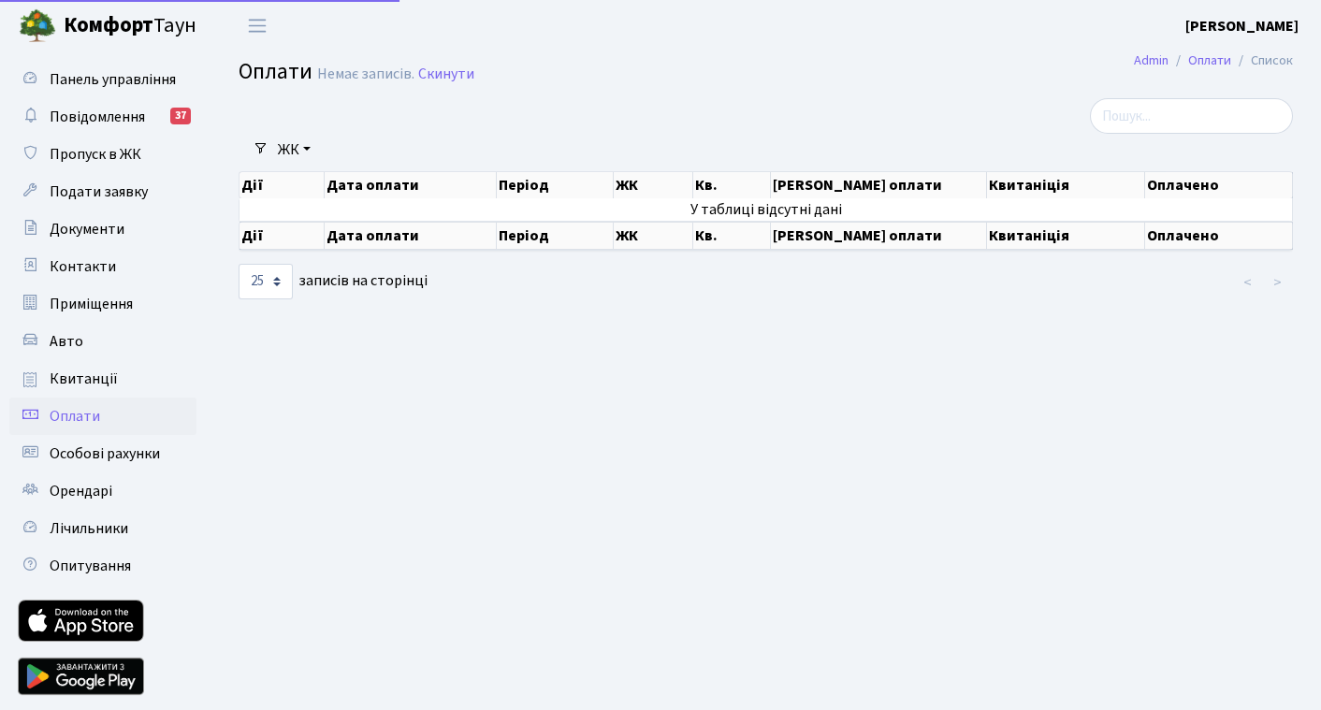
select select "25"
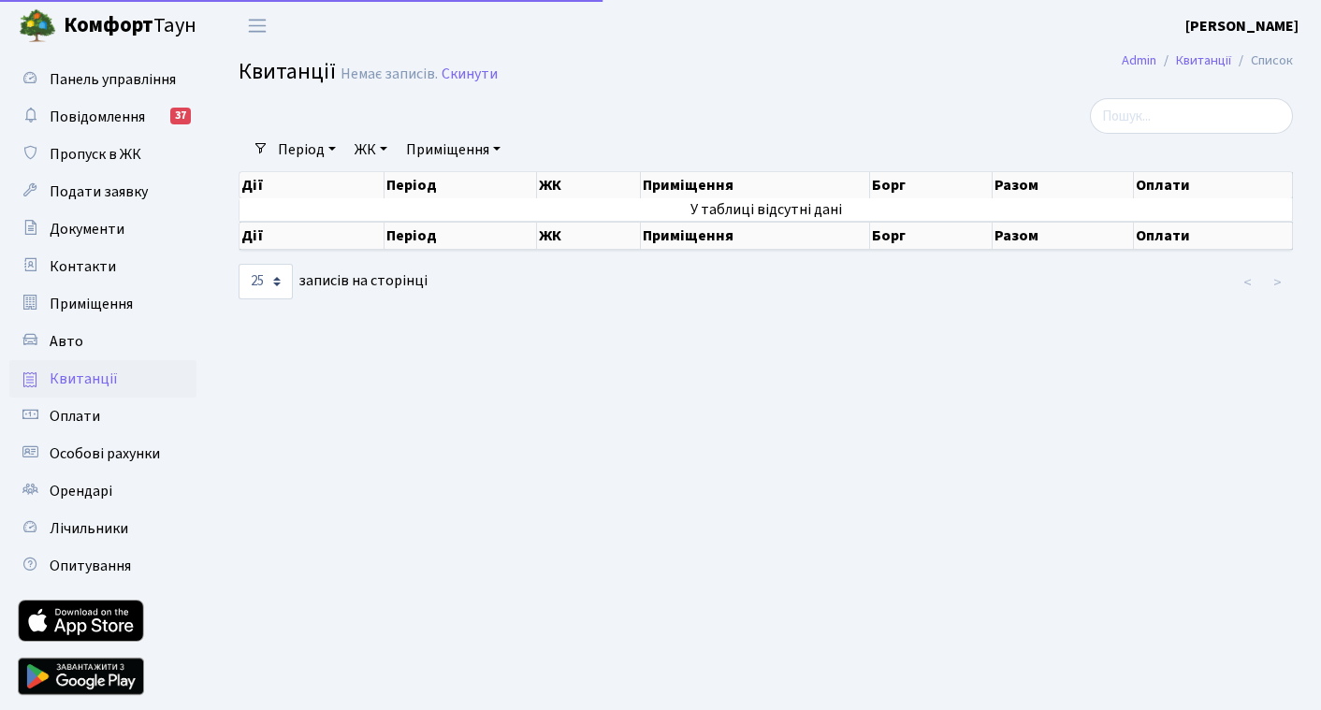
select select "25"
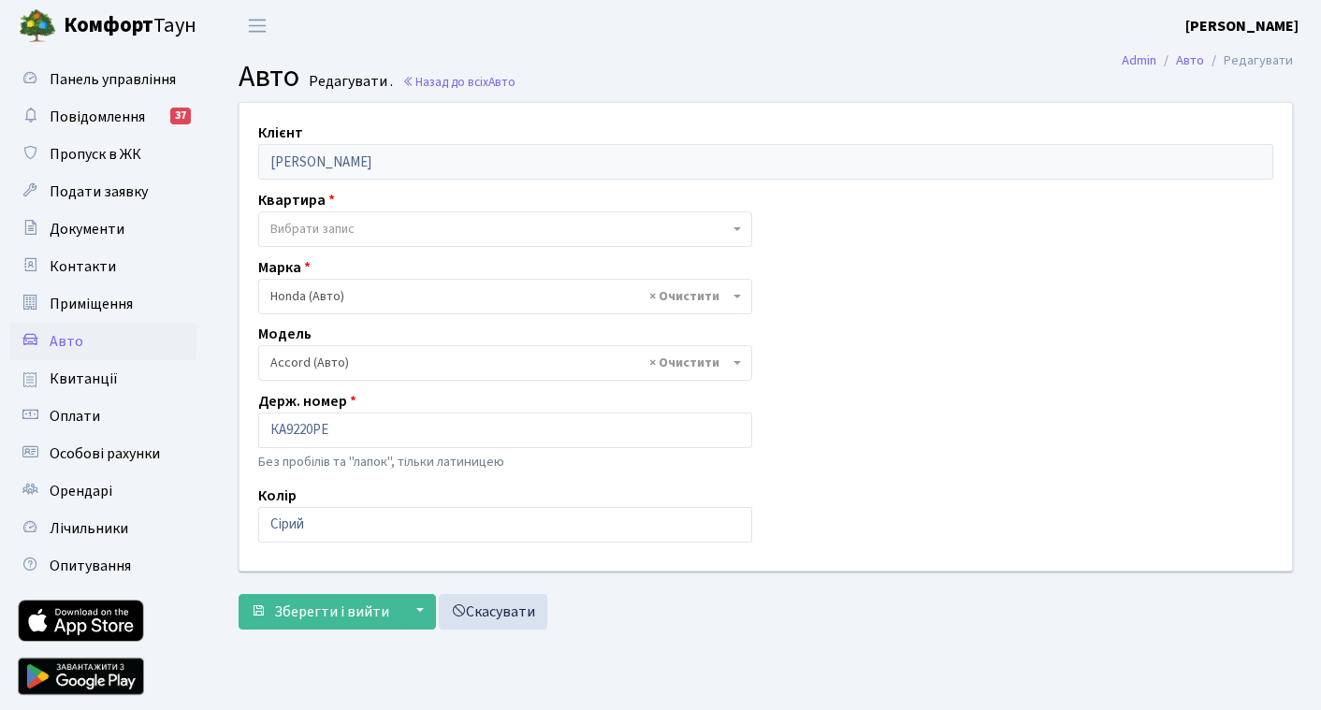
select select "885"
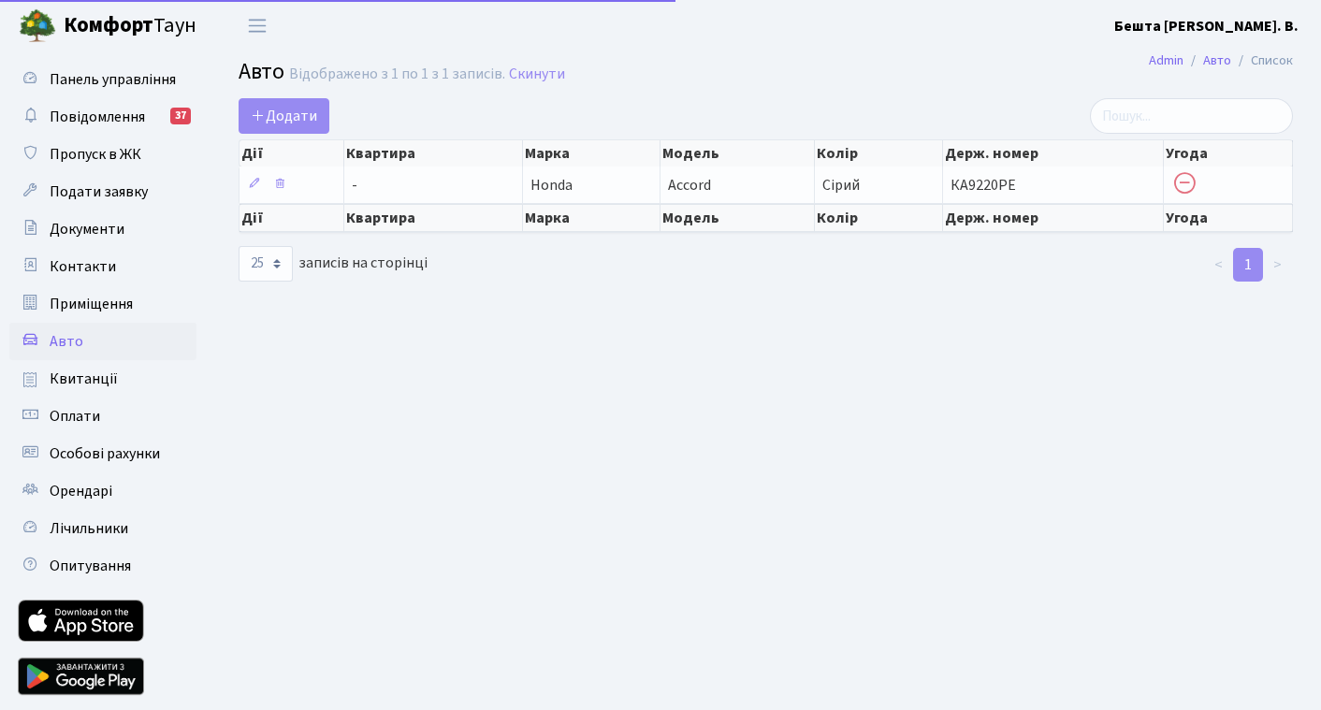
select select "25"
